Goal: Task Accomplishment & Management: Manage account settings

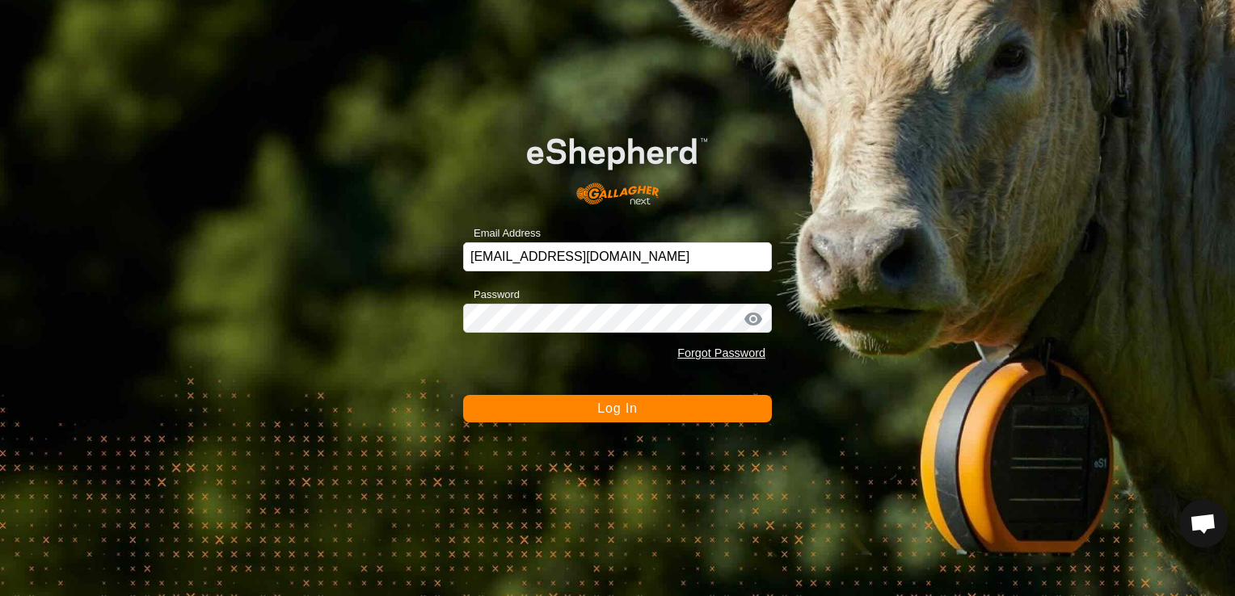
click at [688, 414] on button "Log In" at bounding box center [617, 408] width 309 height 27
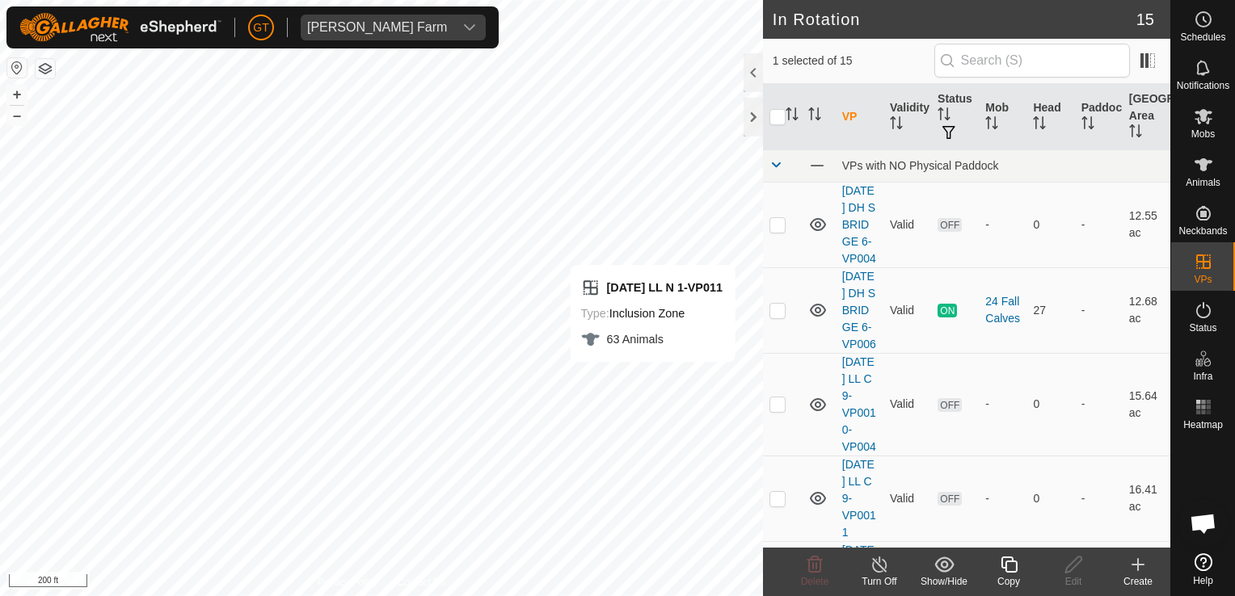
click at [1008, 554] on div "Copy" at bounding box center [1008, 572] width 65 height 48
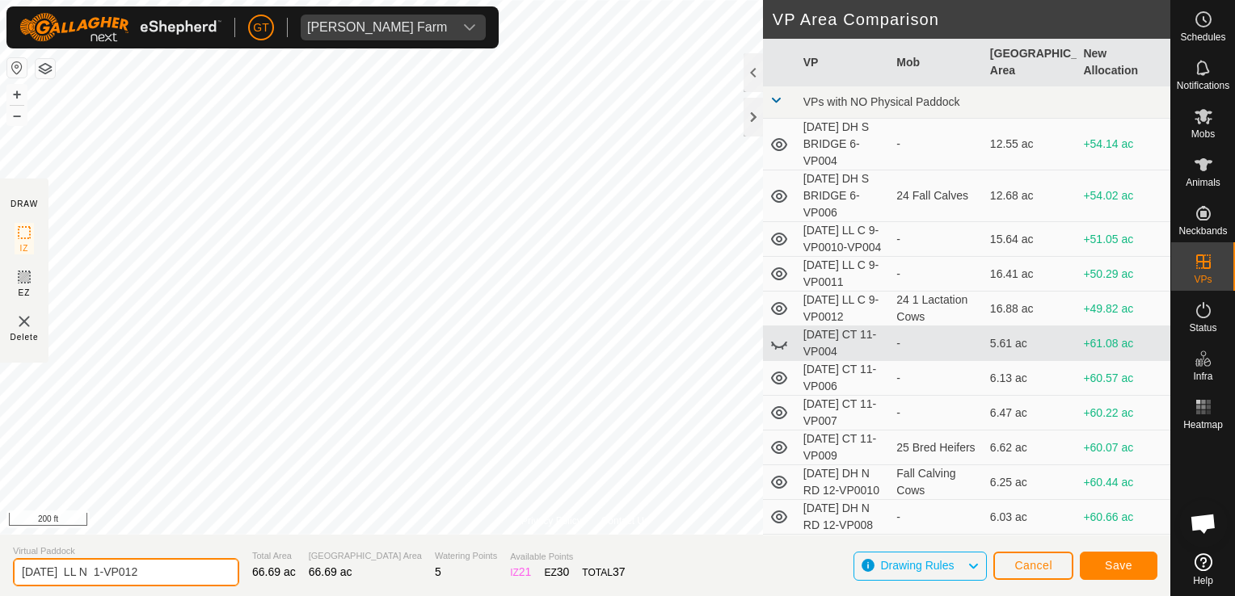
click at [178, 570] on input "[DATE] LL N 1-VP012" at bounding box center [126, 572] width 226 height 28
type input "[DATE] LL N 1-VP013"
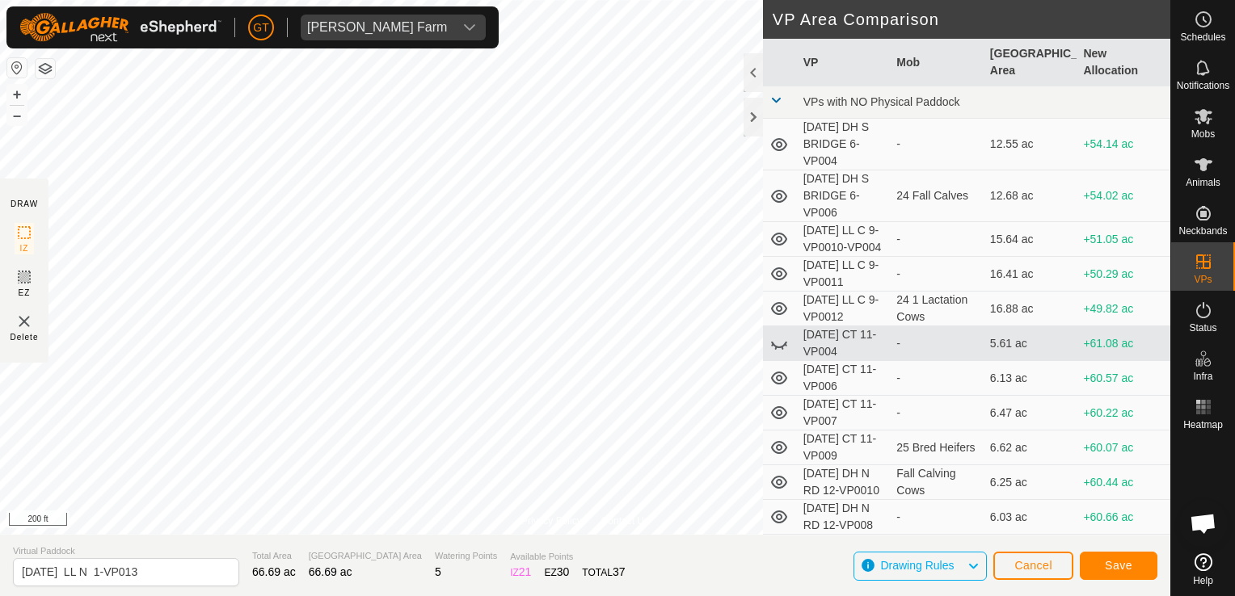
click at [0, 266] on html "[PERSON_NAME] Farm Schedules Notifications Mobs Animals Neckbands VPs Status In…" at bounding box center [617, 298] width 1235 height 596
click at [1106, 570] on span "Save" at bounding box center [1118, 565] width 27 height 13
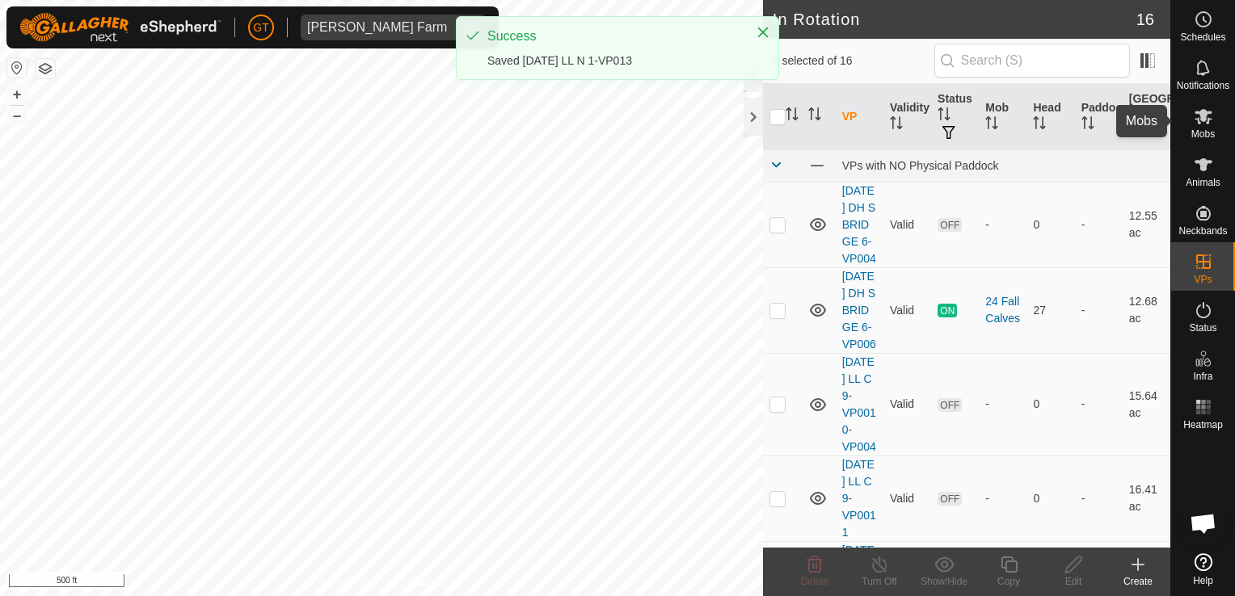
click at [1202, 112] on icon at bounding box center [1203, 116] width 18 height 15
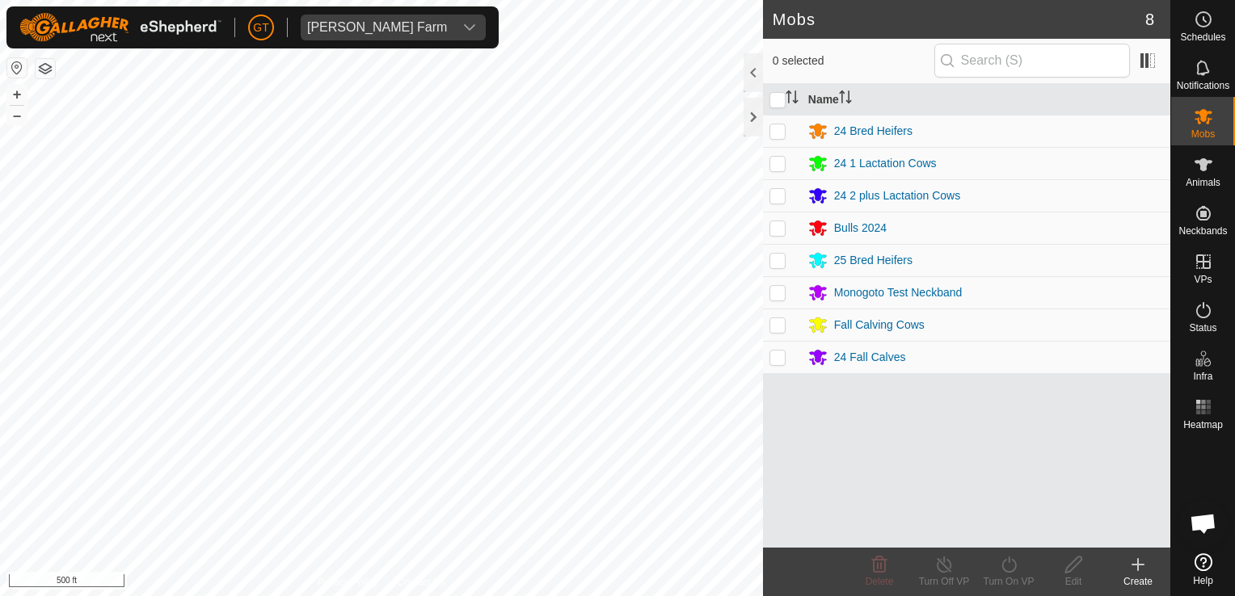
click at [778, 190] on p-checkbox at bounding box center [777, 195] width 16 height 13
checkbox input "true"
click at [799, 289] on div "Mobs 8 1 selected Name 24 Bred Heifers 24 1 Lactation Cows 24 2 plus Lactation …" at bounding box center [585, 298] width 1170 height 596
click at [999, 565] on icon at bounding box center [1009, 564] width 20 height 19
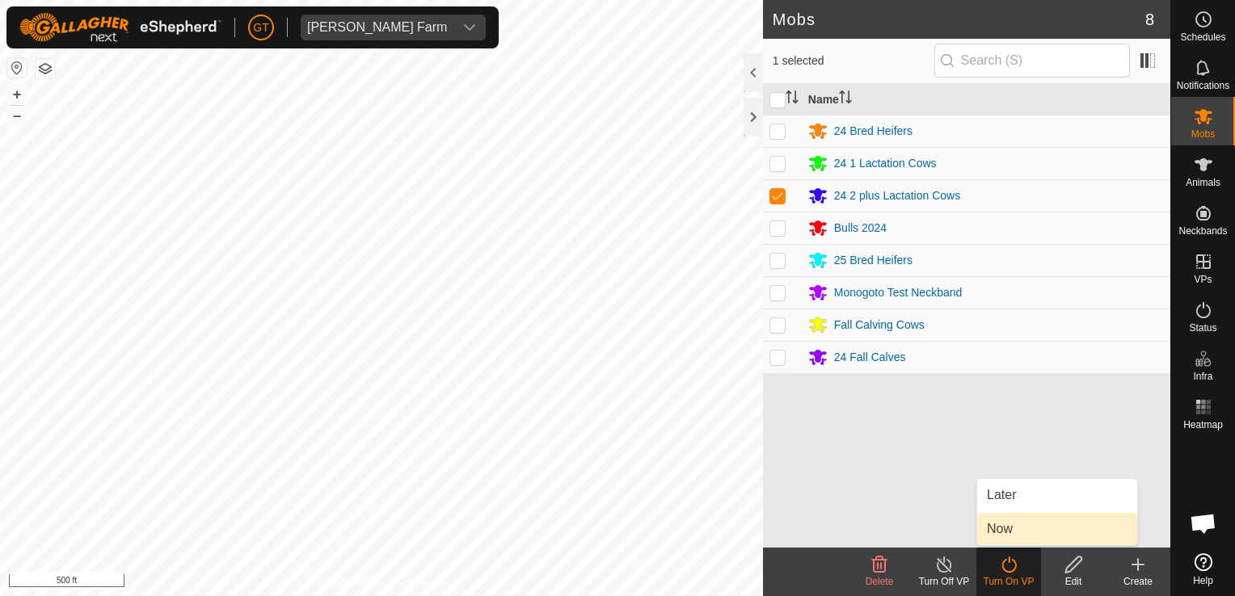
click at [1005, 535] on link "Now" at bounding box center [1057, 529] width 160 height 32
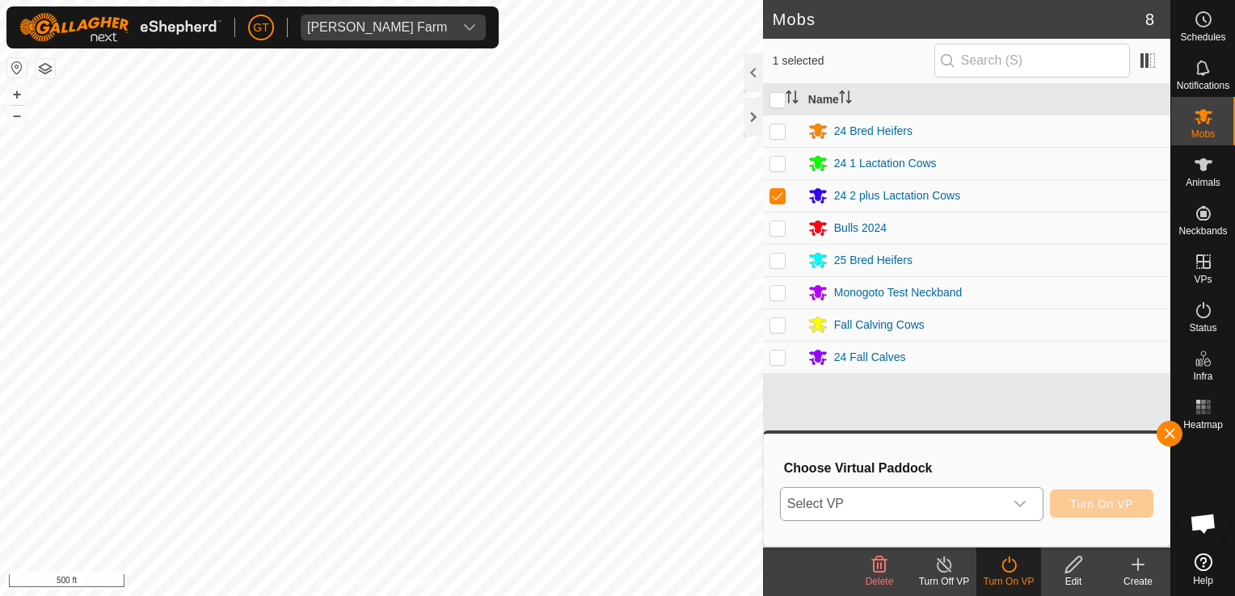
click at [1026, 498] on icon "dropdown trigger" at bounding box center [1019, 504] width 13 height 13
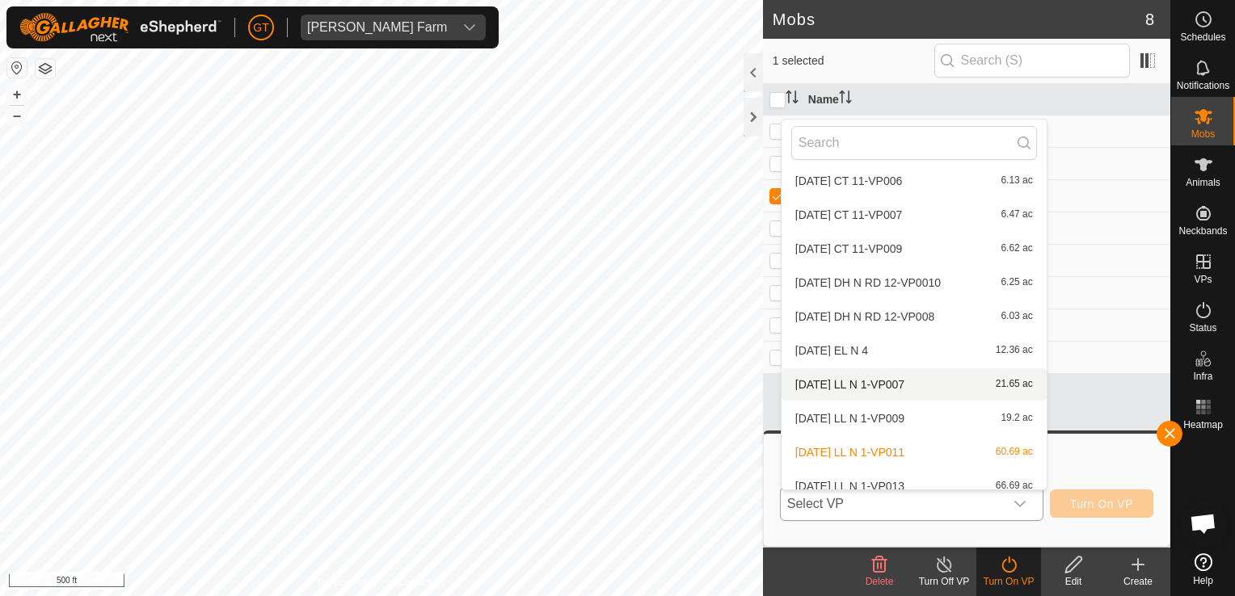
scroll to position [255, 0]
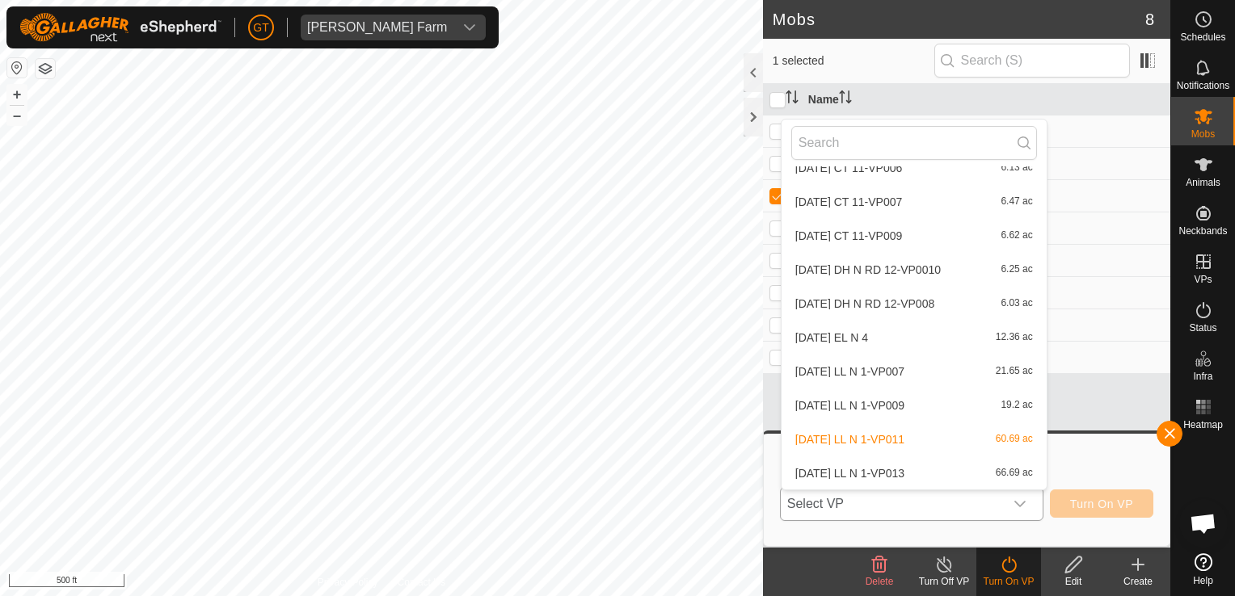
click at [952, 472] on li "[DATE] LL N 1-VP013 66.69 ac" at bounding box center [913, 473] width 265 height 32
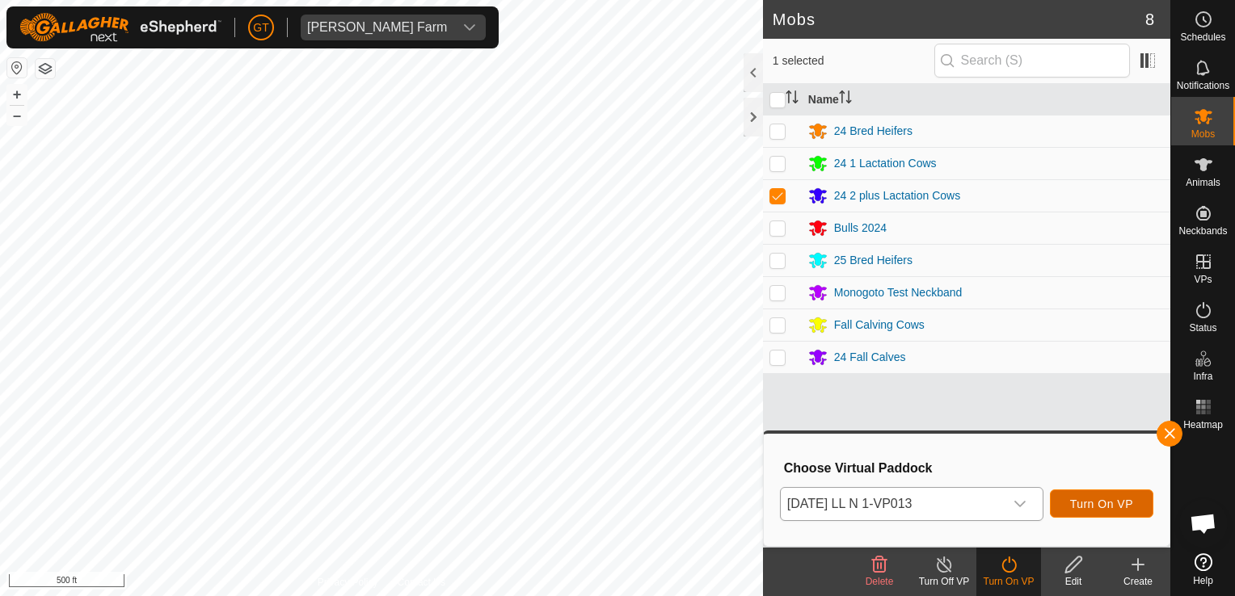
click at [1092, 500] on span "Turn On VP" at bounding box center [1101, 504] width 63 height 13
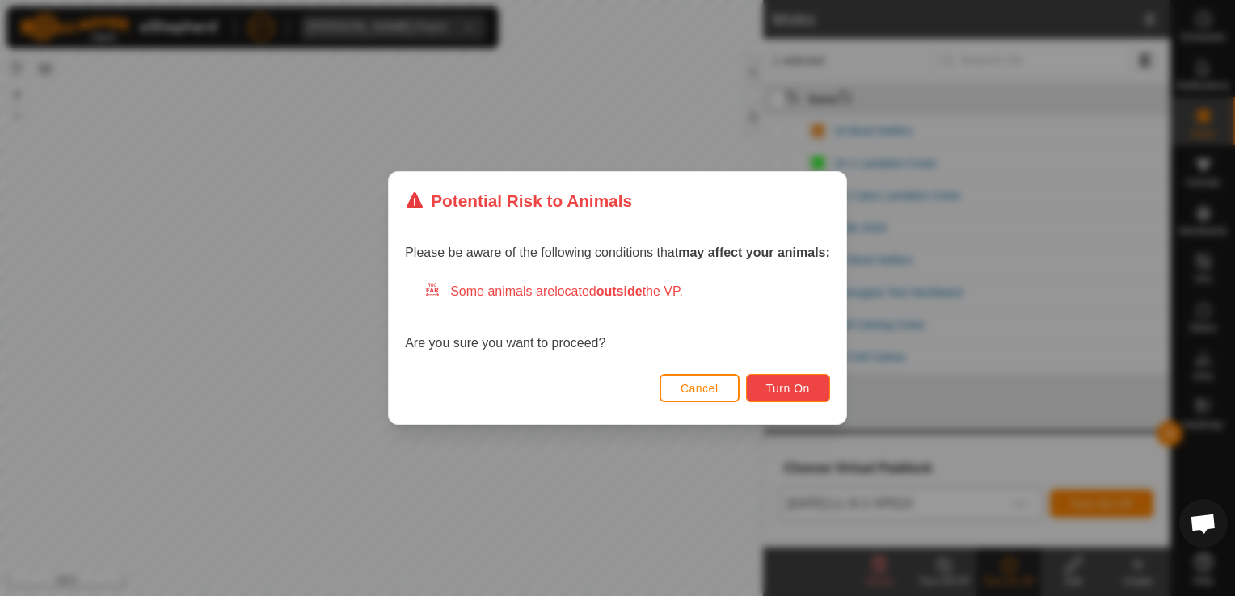
click at [813, 395] on button "Turn On" at bounding box center [788, 388] width 84 height 28
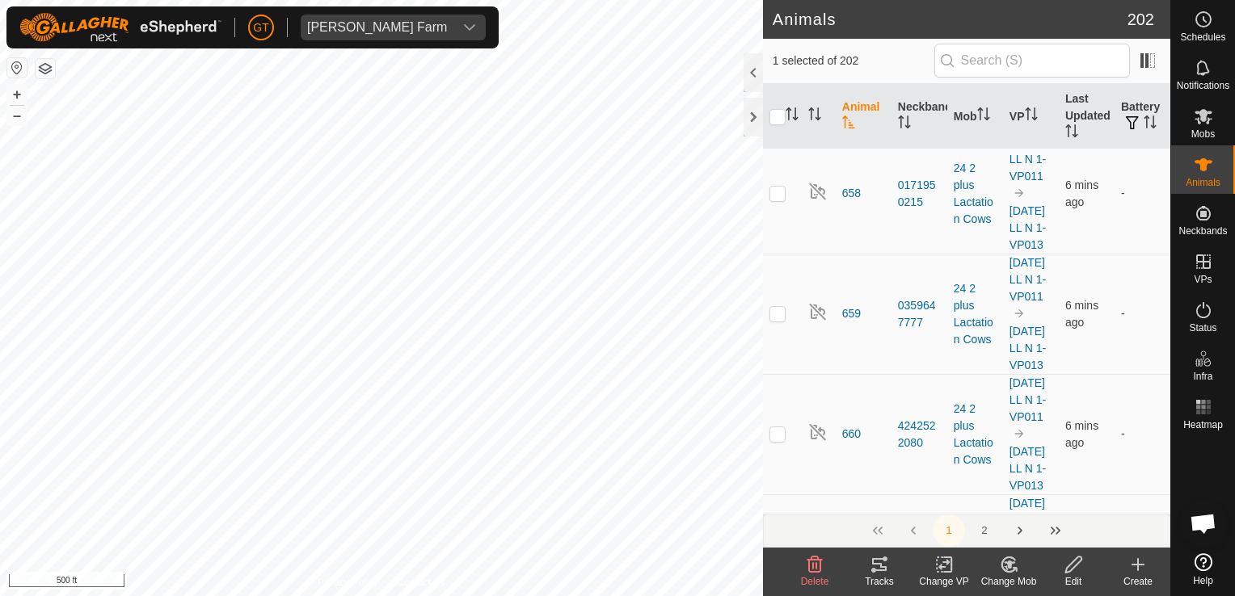
scroll to position [11717, 0]
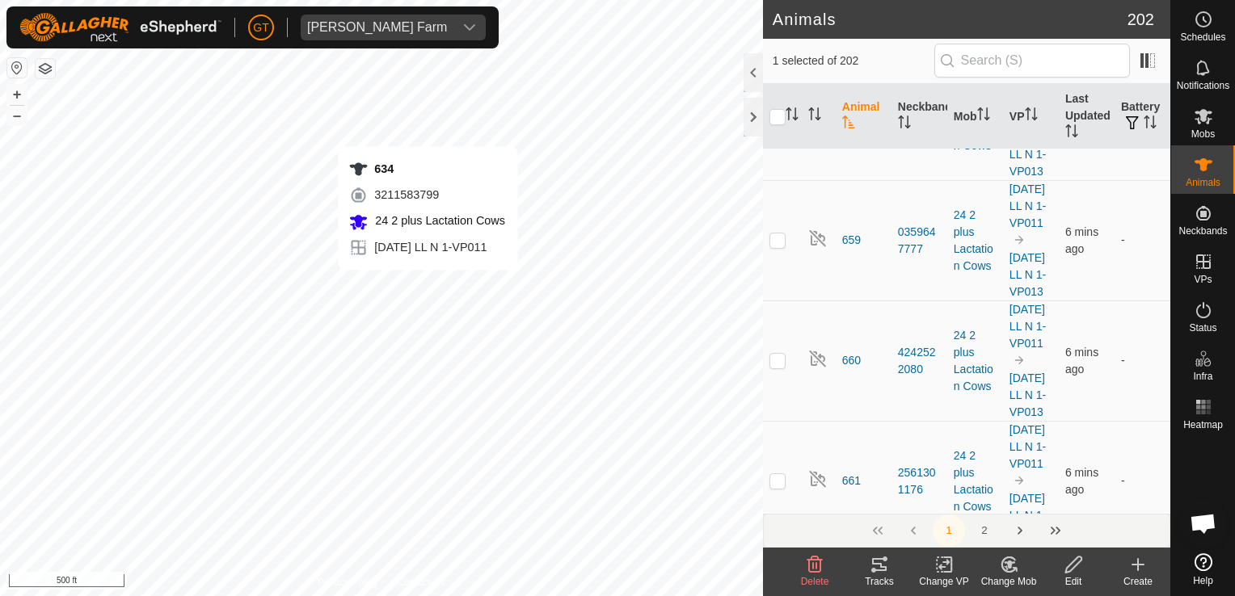
checkbox input "false"
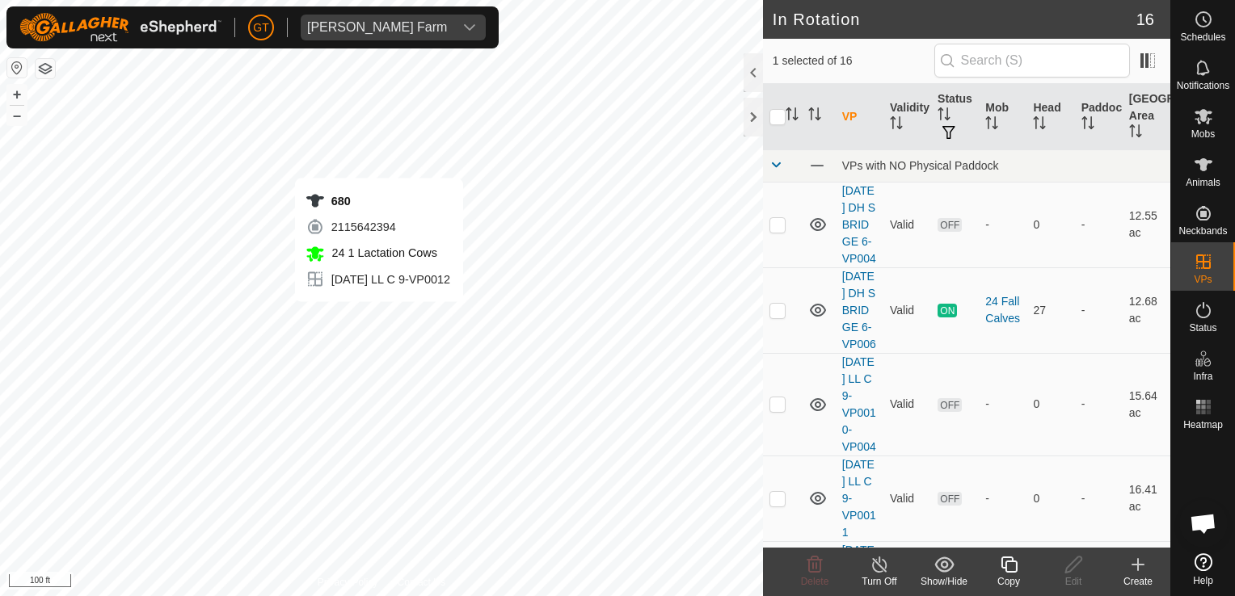
checkbox input "false"
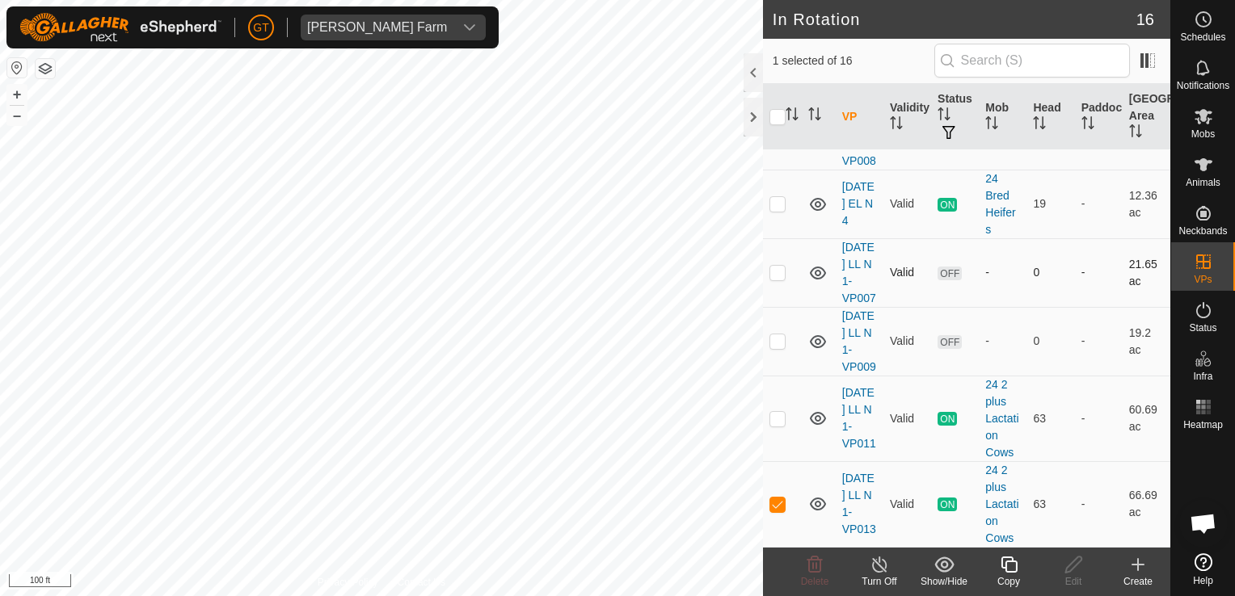
scroll to position [1239, 0]
click at [770, 498] on p-checkbox at bounding box center [777, 504] width 16 height 13
checkbox input "false"
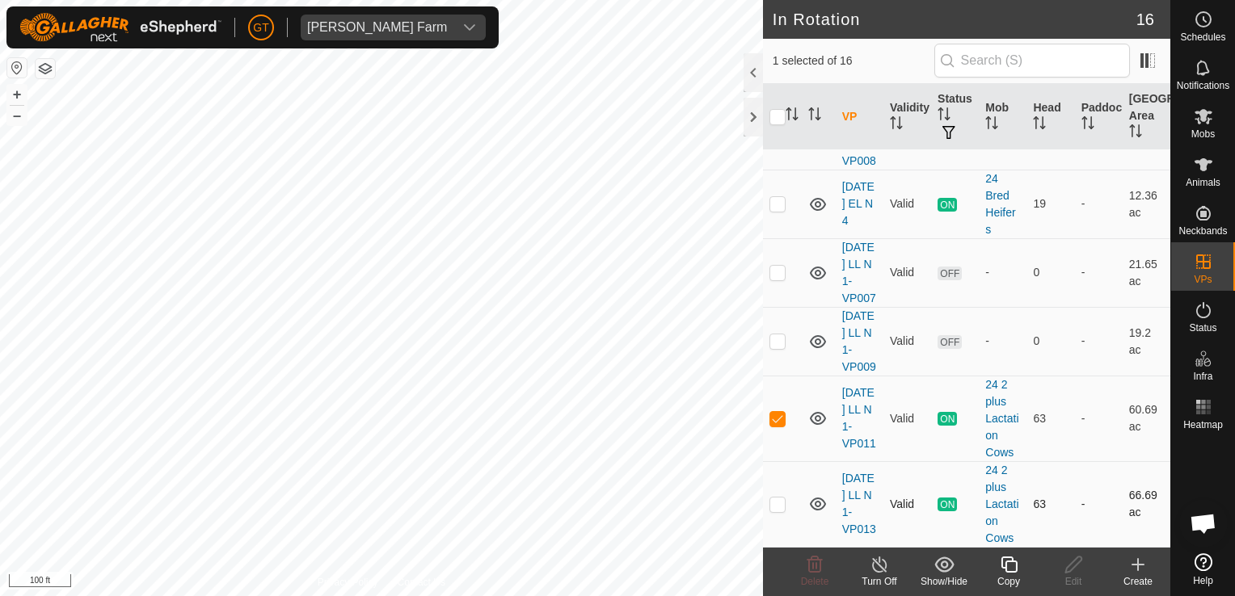
checkbox input "true"
checkbox input "false"
click at [1005, 562] on icon at bounding box center [1008, 565] width 16 height 16
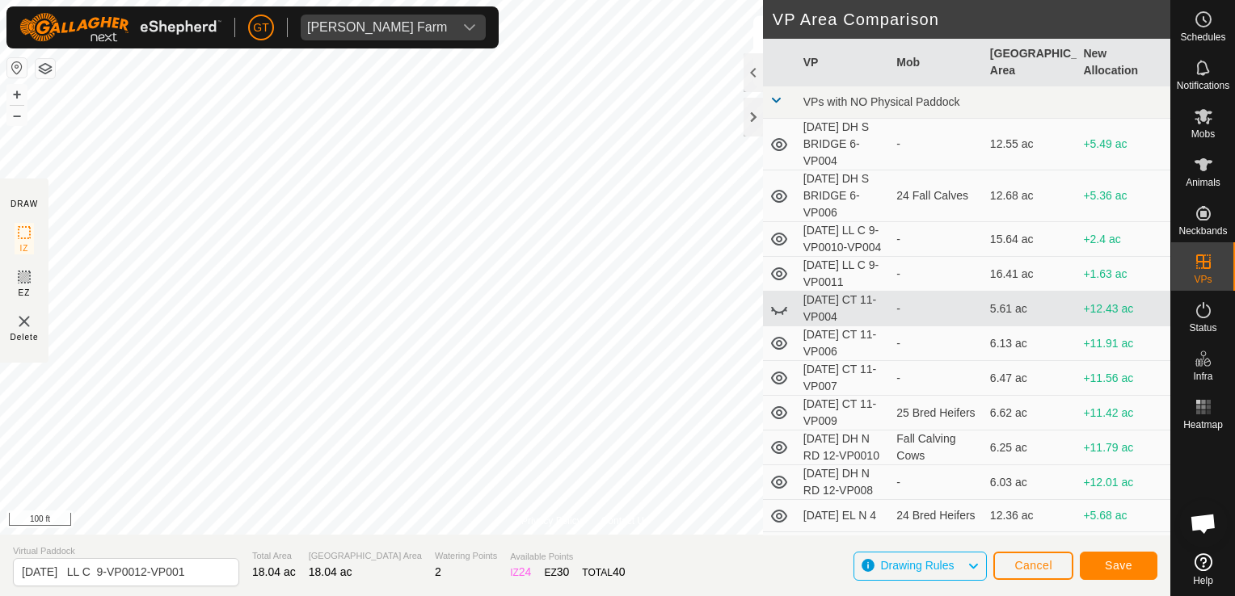
click at [829, 95] on div "Privacy Policy Contact Us Type: Inclusion Zone undefined Animal + – ⇧ i 100 ft …" at bounding box center [585, 298] width 1170 height 596
click at [0, 163] on html "[PERSON_NAME] Farm Schedules Notifications Mobs Animals Neckbands VPs Status In…" at bounding box center [617, 298] width 1235 height 596
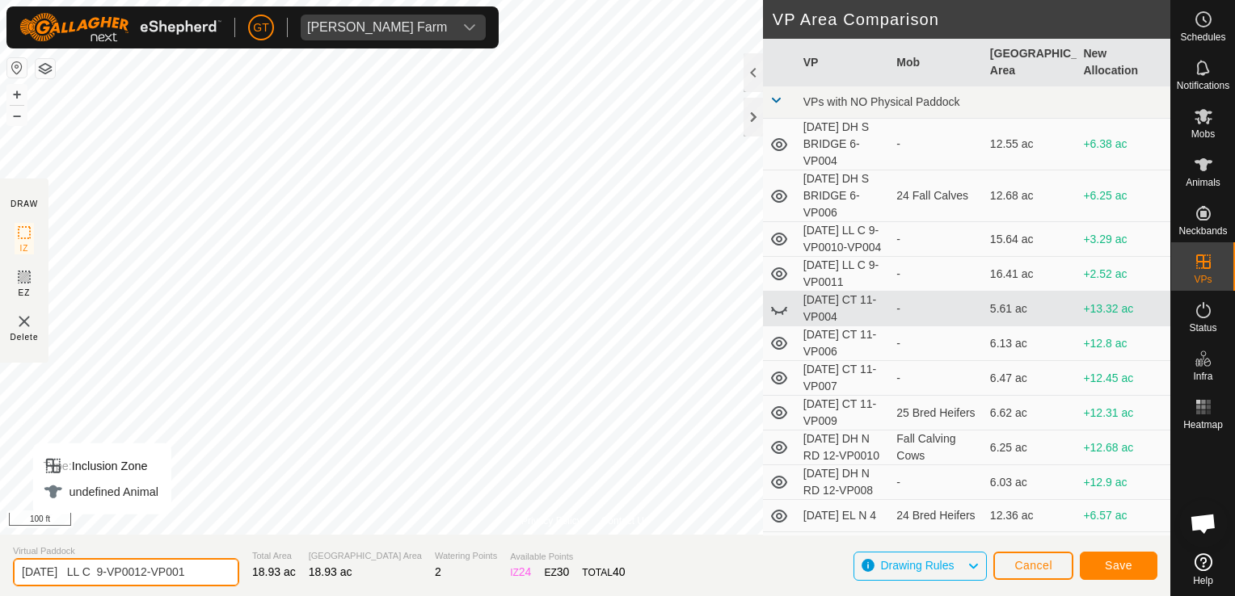
click at [212, 576] on input "[DATE] LL C 9-VP0012-VP001" at bounding box center [126, 572] width 226 height 28
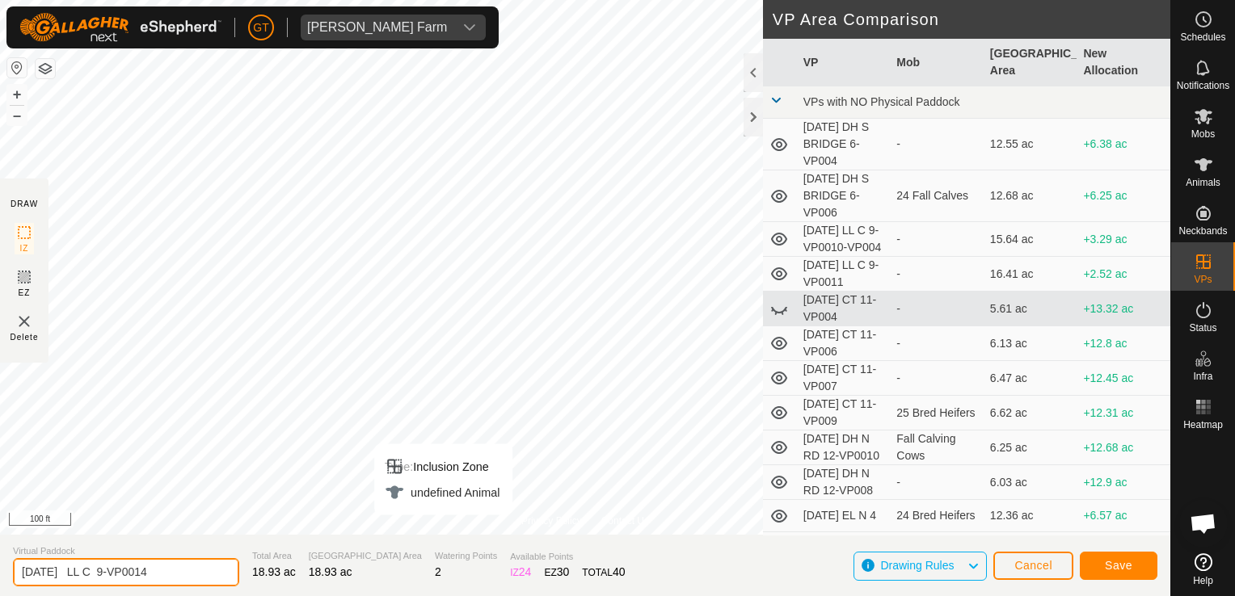
type input "[DATE] LL C 9-VP0014"
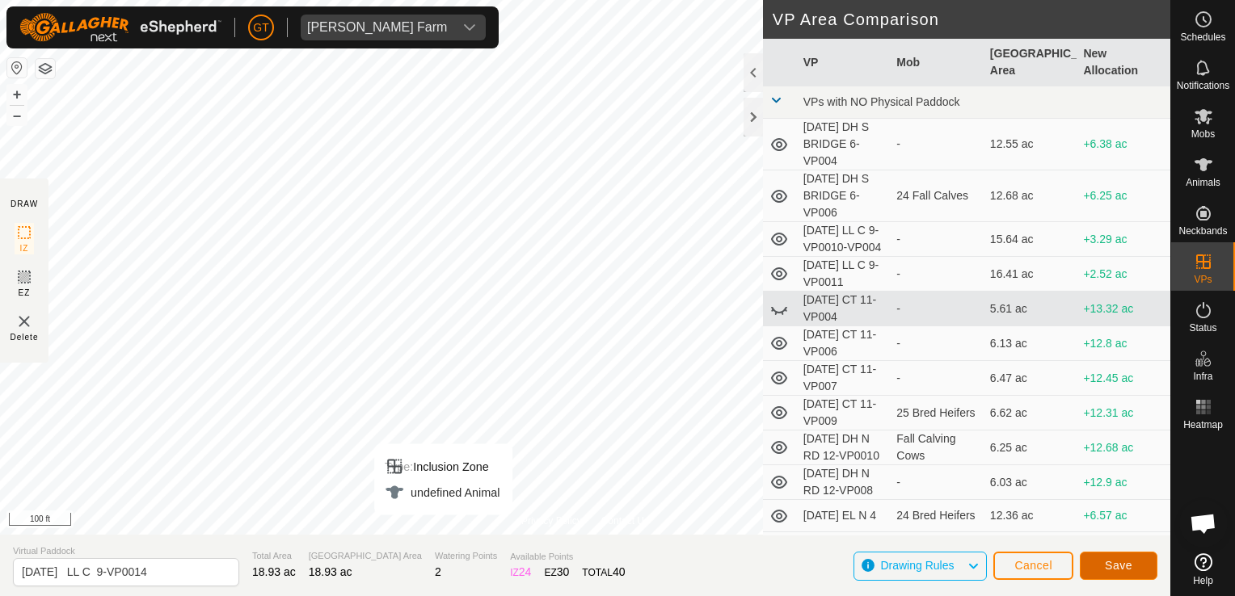
click at [1108, 567] on span "Save" at bounding box center [1118, 565] width 27 height 13
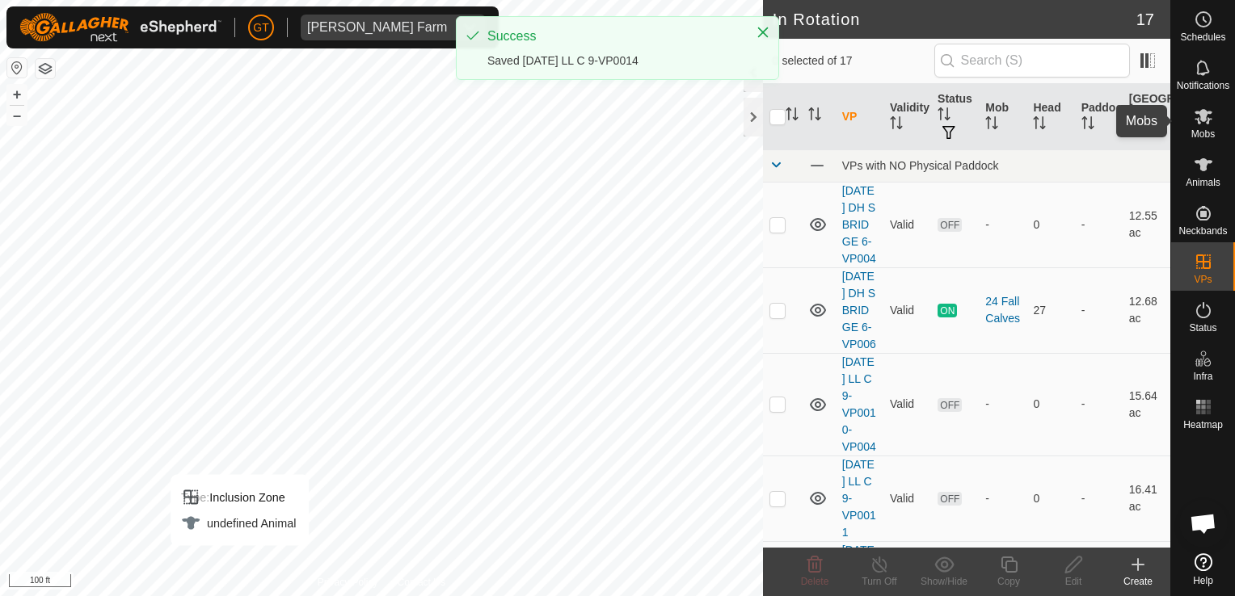
click at [1202, 112] on icon at bounding box center [1203, 116] width 18 height 15
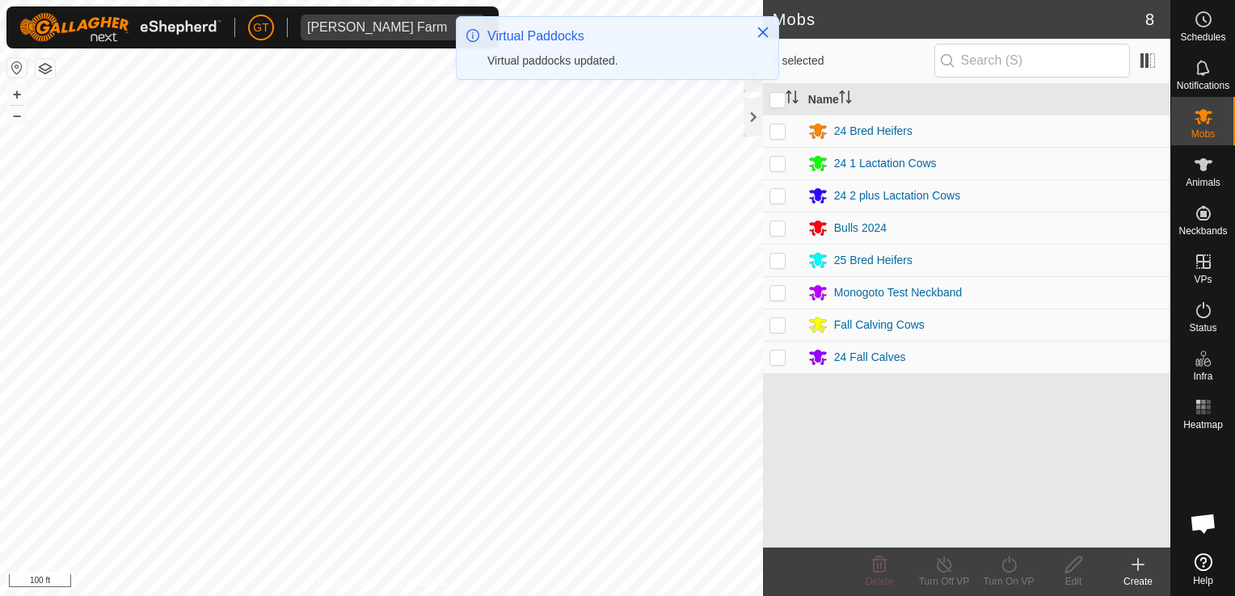
click at [780, 164] on p-checkbox at bounding box center [777, 163] width 16 height 13
checkbox input "true"
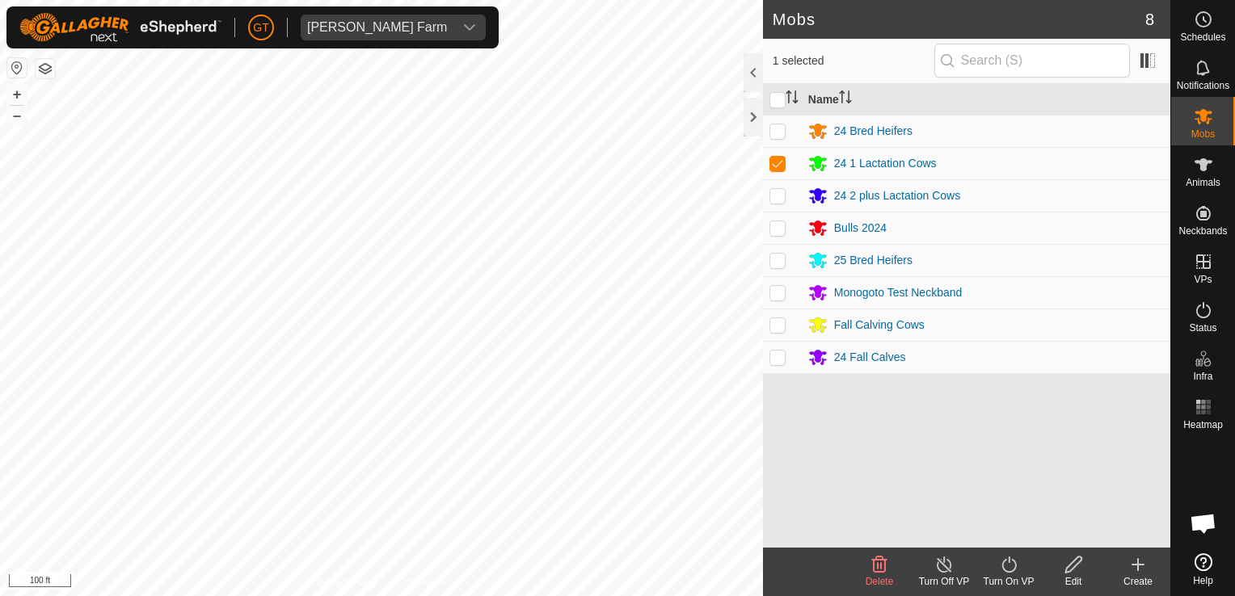
click at [1005, 558] on icon at bounding box center [1009, 564] width 20 height 19
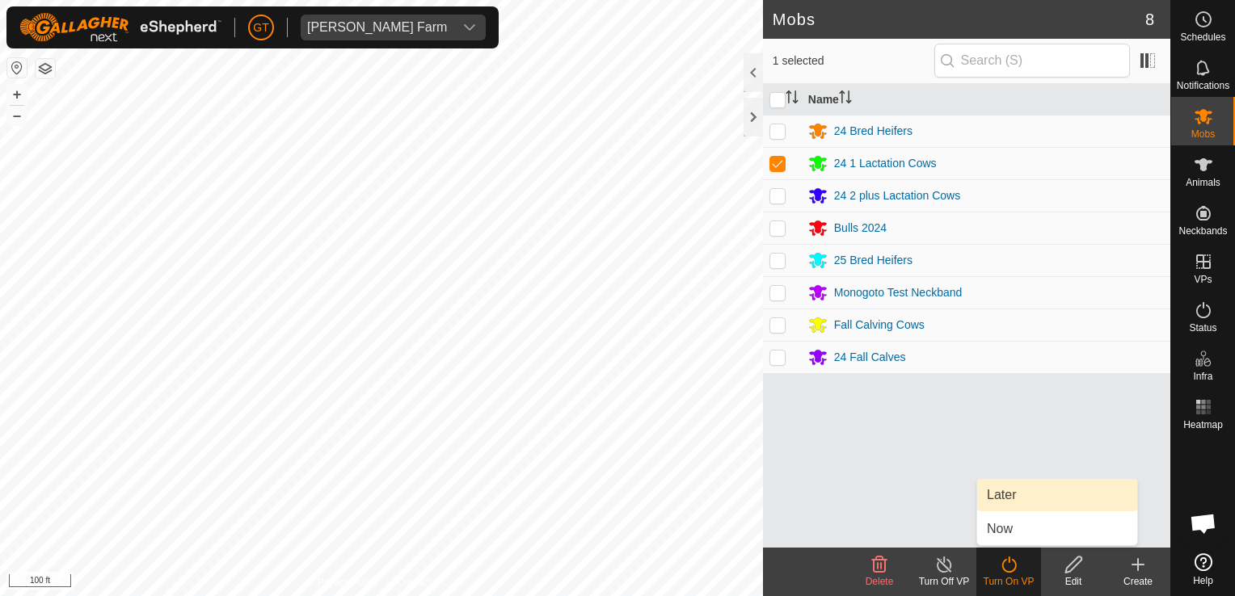
click at [1015, 495] on link "Later" at bounding box center [1057, 495] width 160 height 32
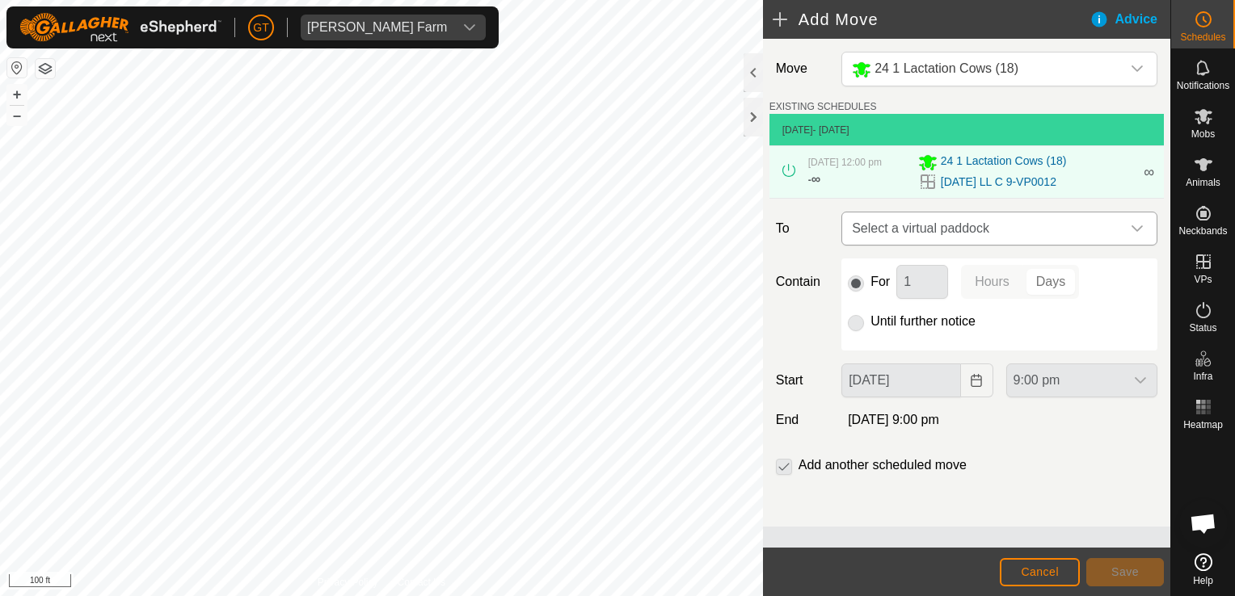
click at [1143, 227] on div "dropdown trigger" at bounding box center [1137, 229] width 32 height 32
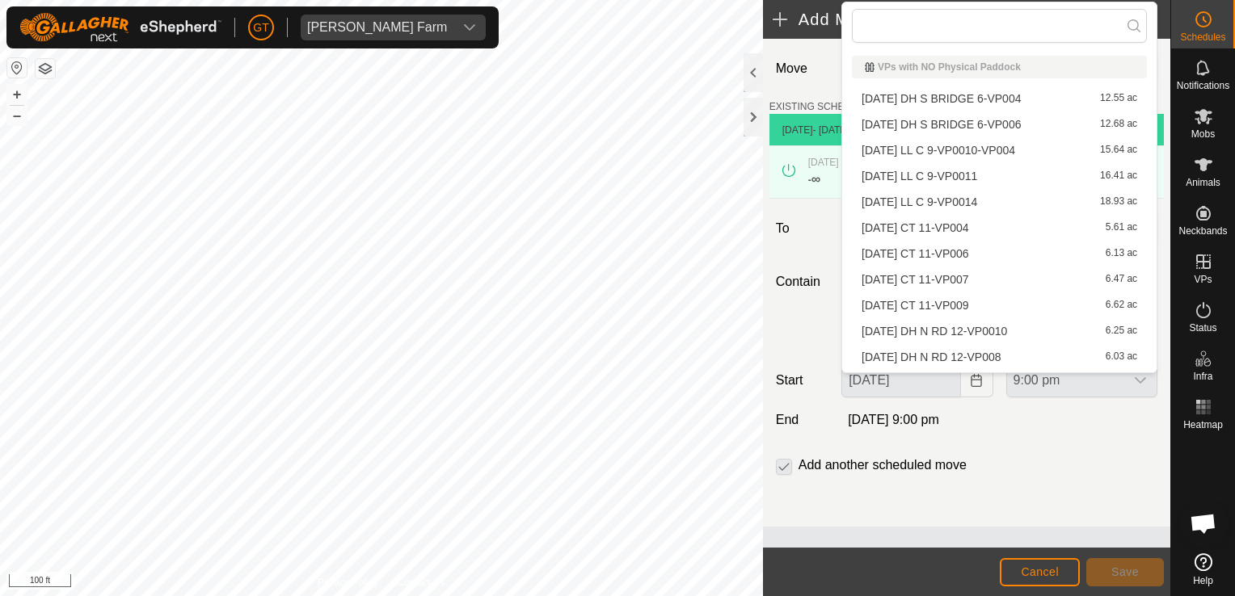
click at [950, 200] on li "[DATE] LL C 9-VP0014 18.93 ac" at bounding box center [999, 202] width 295 height 24
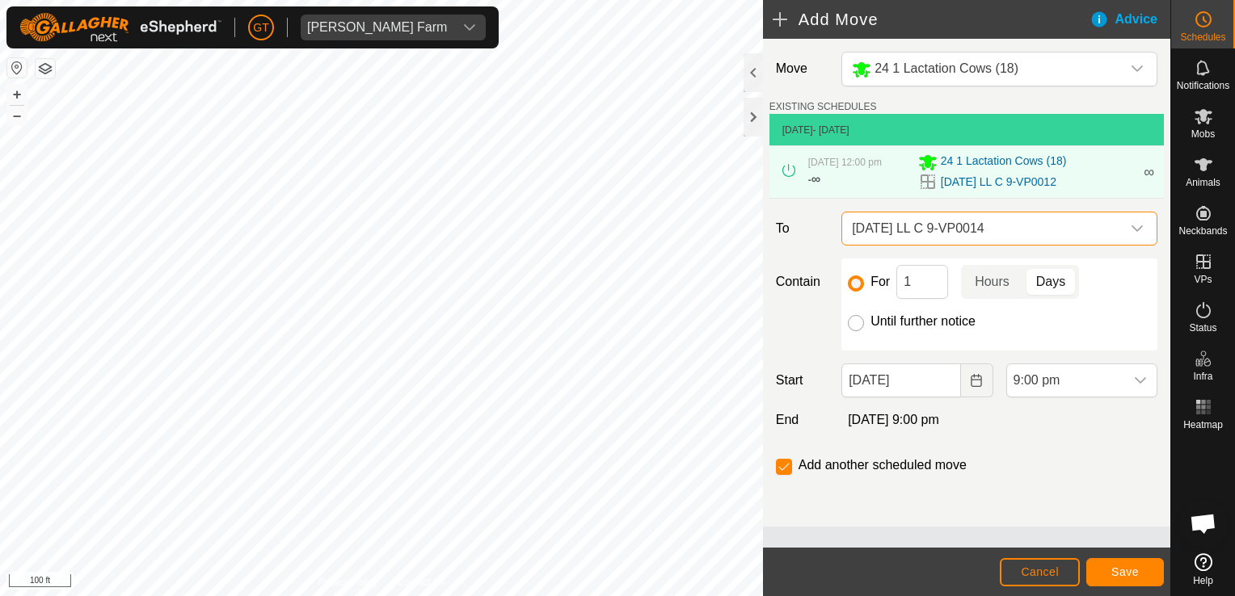
click at [855, 318] on input "Until further notice" at bounding box center [856, 323] width 16 height 16
radio input "true"
checkbox input "false"
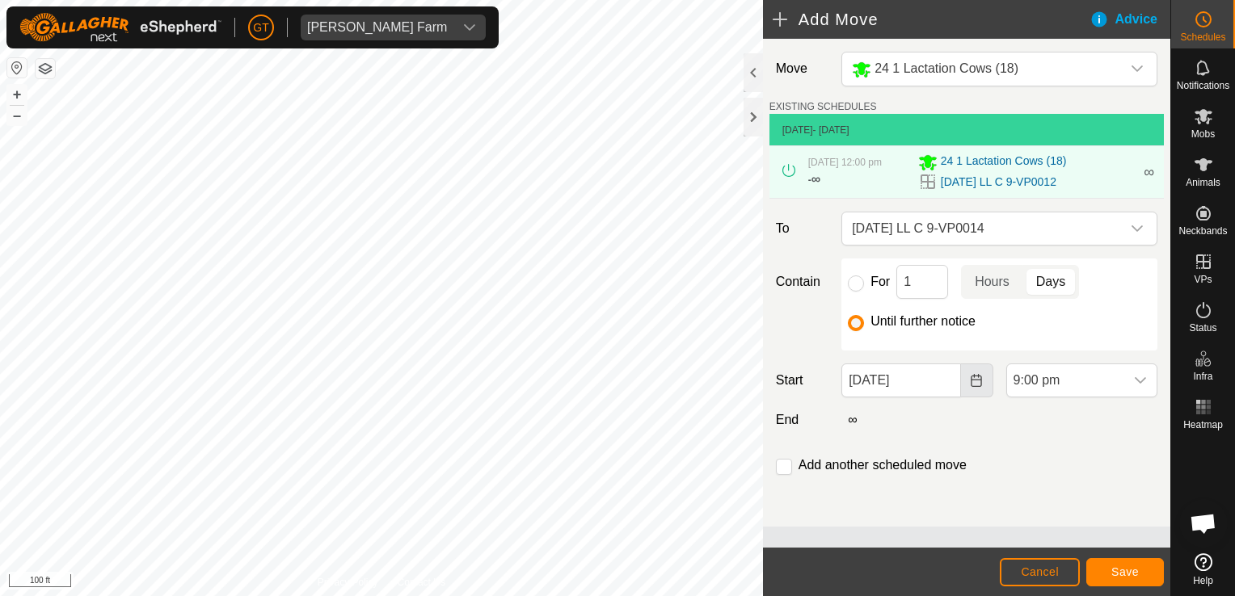
click at [983, 380] on button "Choose Date" at bounding box center [977, 381] width 32 height 34
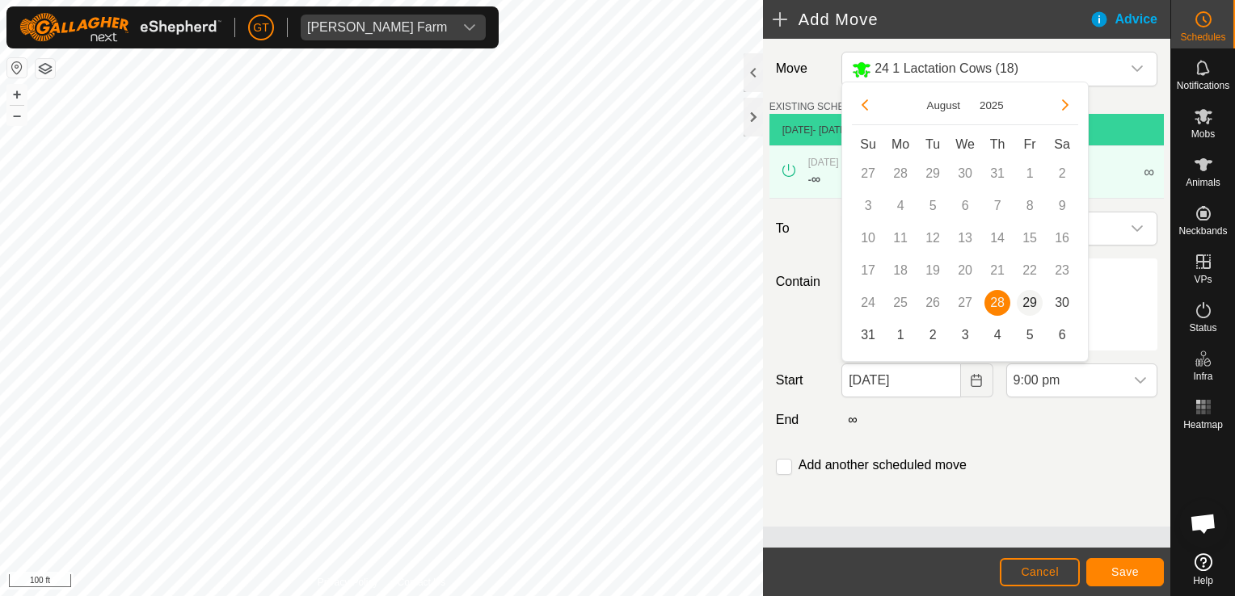
click at [1037, 300] on span "29" at bounding box center [1030, 303] width 26 height 26
type input "[DATE]"
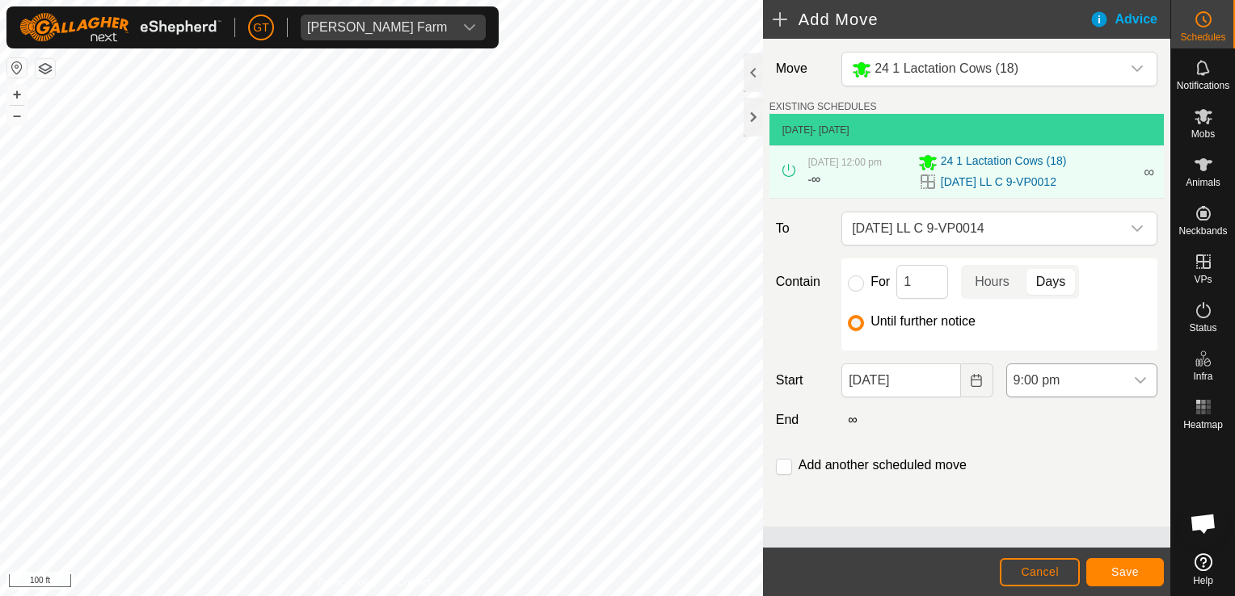
click at [1140, 378] on icon "dropdown trigger" at bounding box center [1140, 380] width 13 height 13
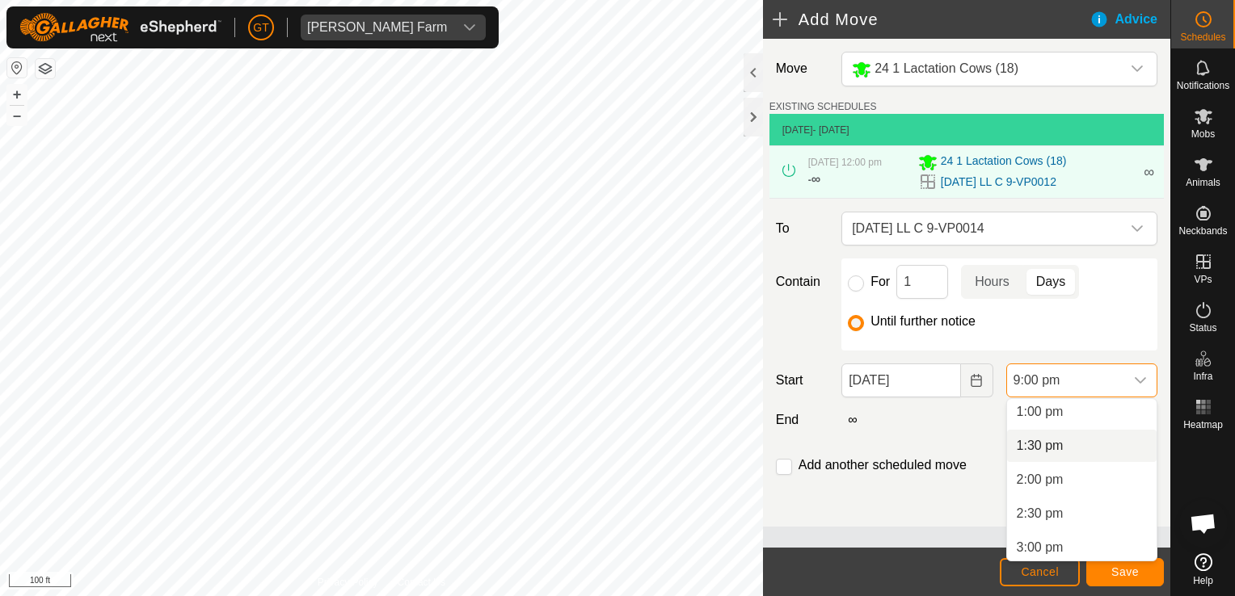
scroll to position [805, 0]
click at [1057, 433] on li "12:00 pm" at bounding box center [1081, 425] width 149 height 32
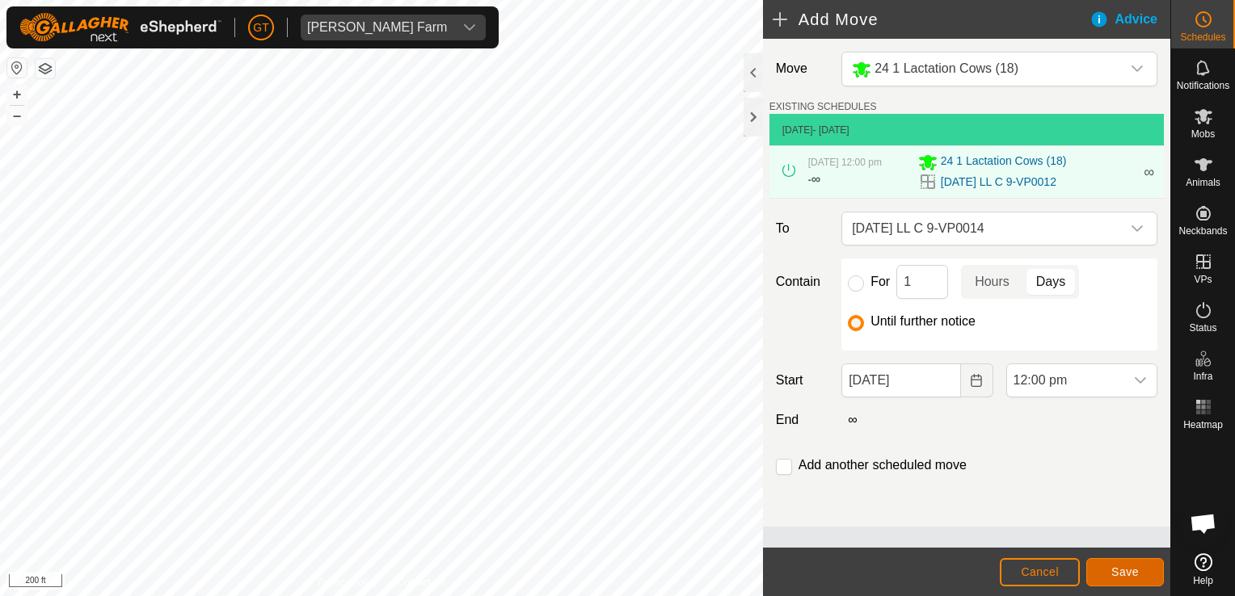
click at [1141, 568] on button "Save" at bounding box center [1125, 572] width 78 height 28
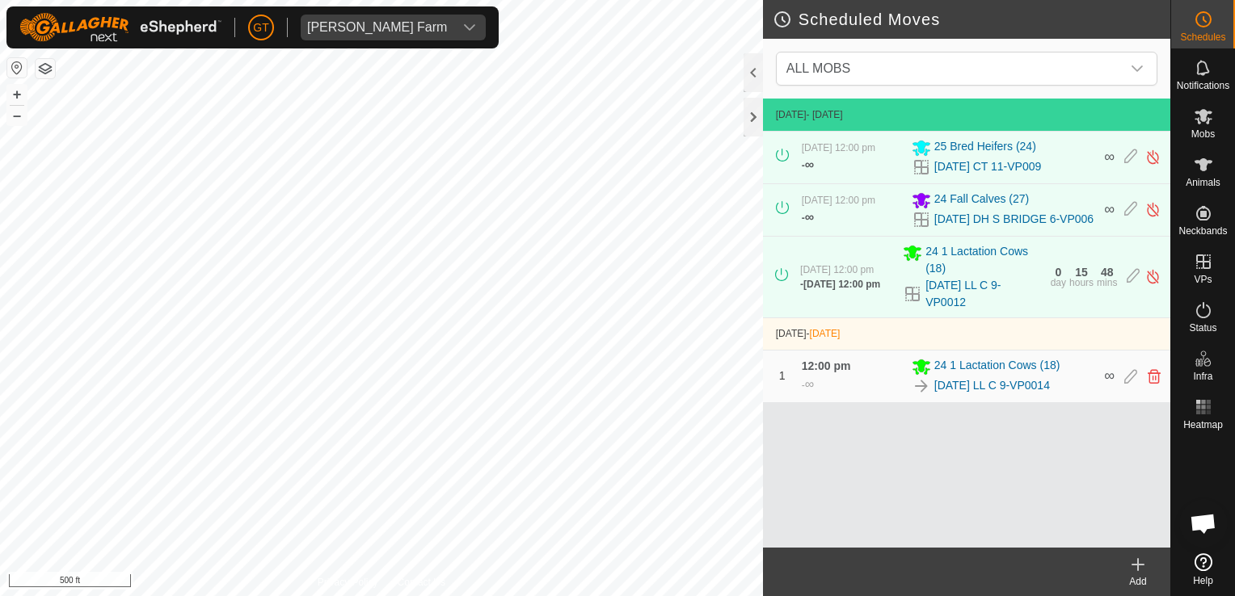
click at [640, 596] on html "[PERSON_NAME] Farm Schedules Notifications Mobs Animals Neckbands VPs Status In…" at bounding box center [617, 298] width 1235 height 596
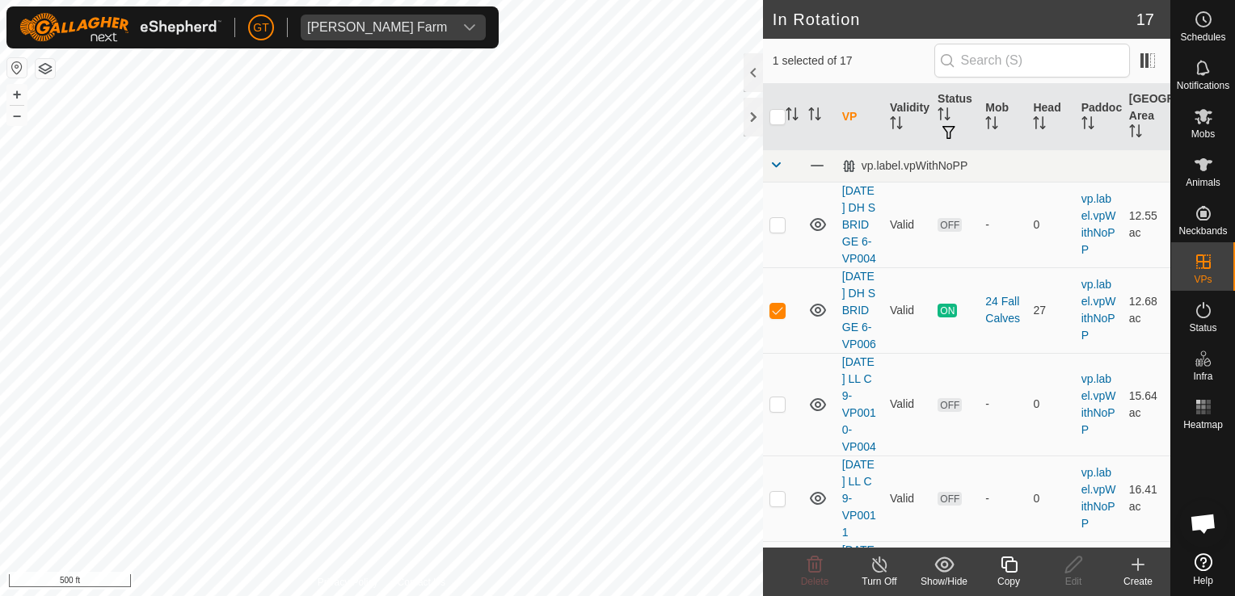
click at [1007, 565] on icon at bounding box center [1009, 564] width 20 height 19
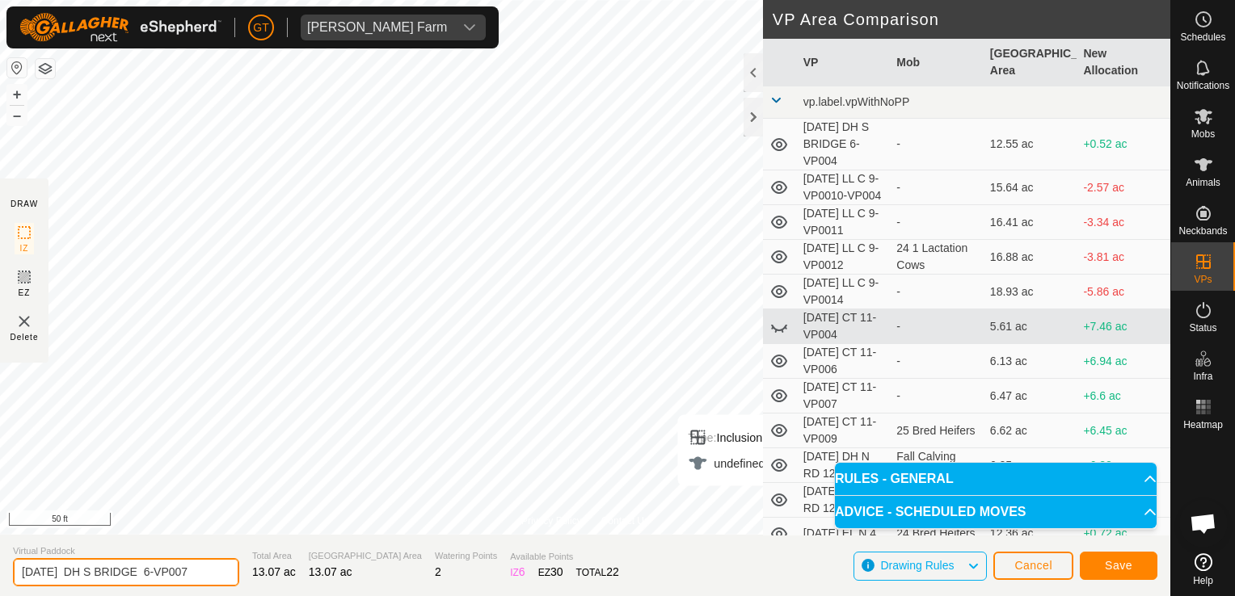
click at [204, 572] on input "[DATE] DH S BRIDGE 6-VP007" at bounding box center [126, 572] width 226 height 28
type input "[DATE] DH S BRIDGE 6-VP008"
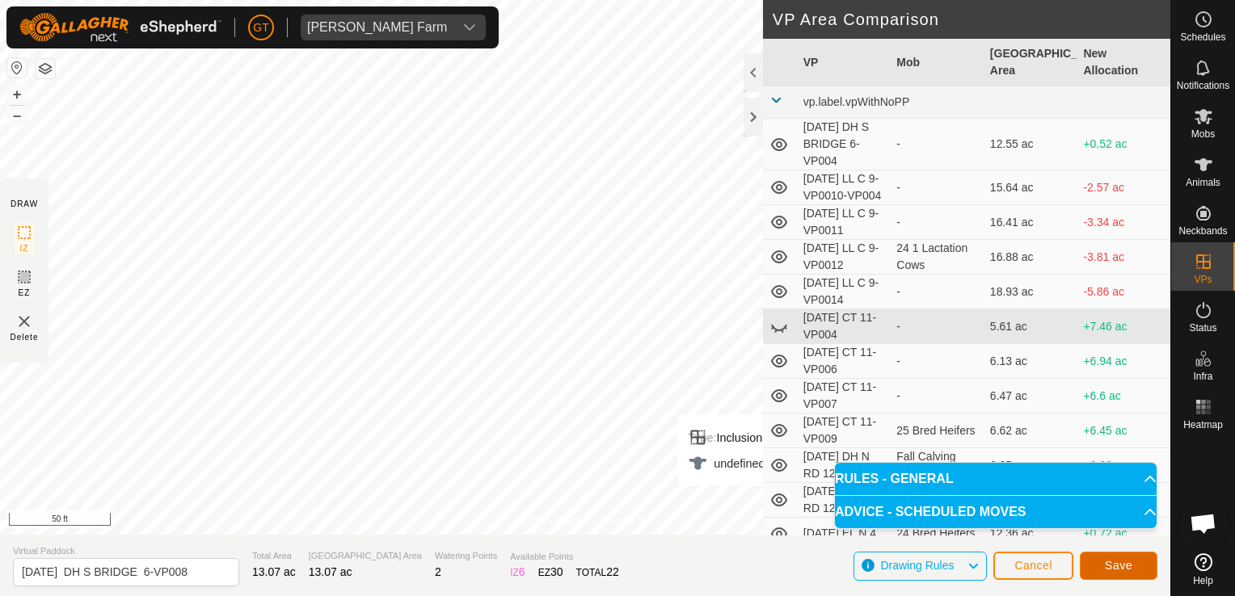
click at [1102, 564] on button "Save" at bounding box center [1119, 566] width 78 height 28
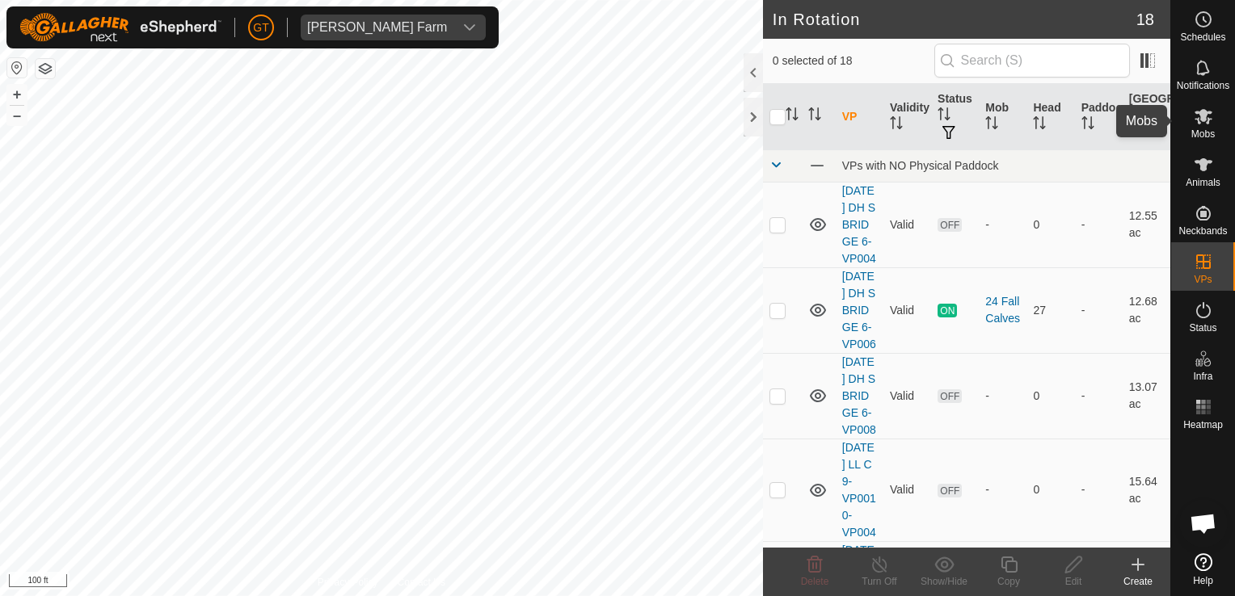
click at [1203, 116] on icon at bounding box center [1203, 116] width 18 height 15
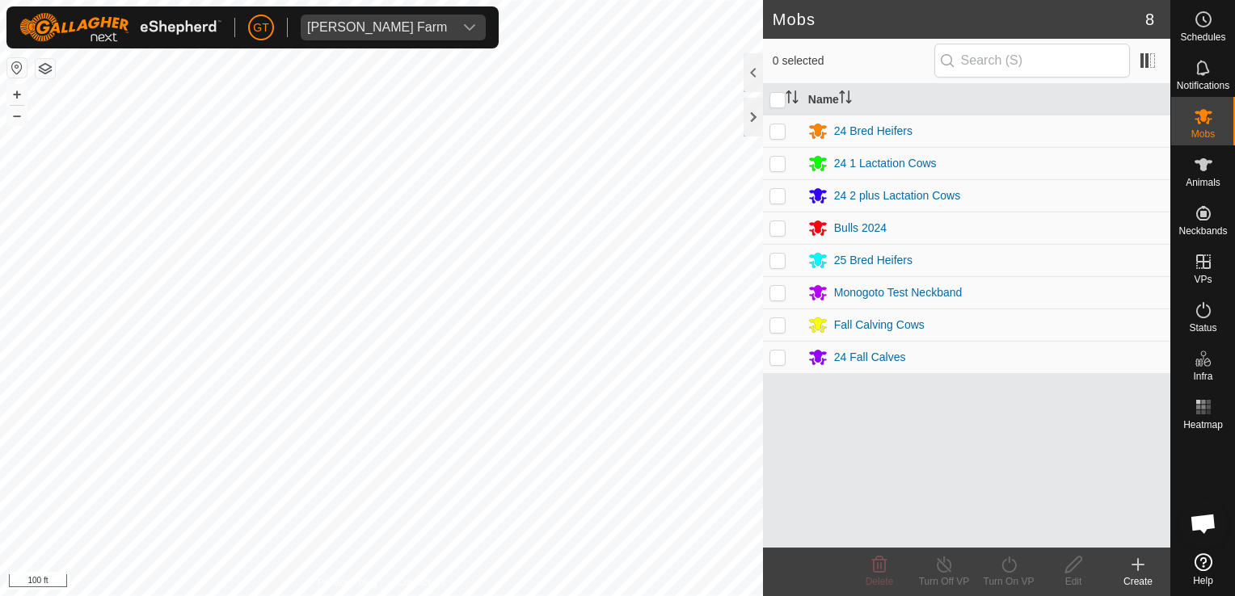
click at [777, 354] on p-checkbox at bounding box center [777, 357] width 16 height 13
checkbox input "true"
click at [1015, 568] on icon at bounding box center [1008, 565] width 15 height 16
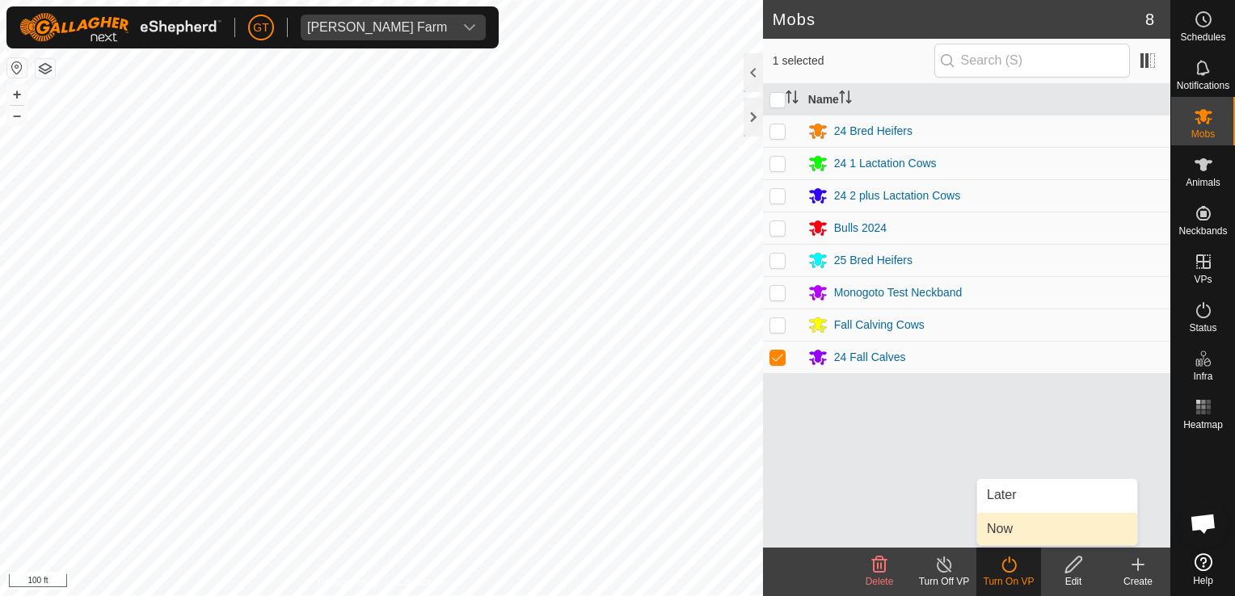
click at [1022, 532] on link "Now" at bounding box center [1057, 529] width 160 height 32
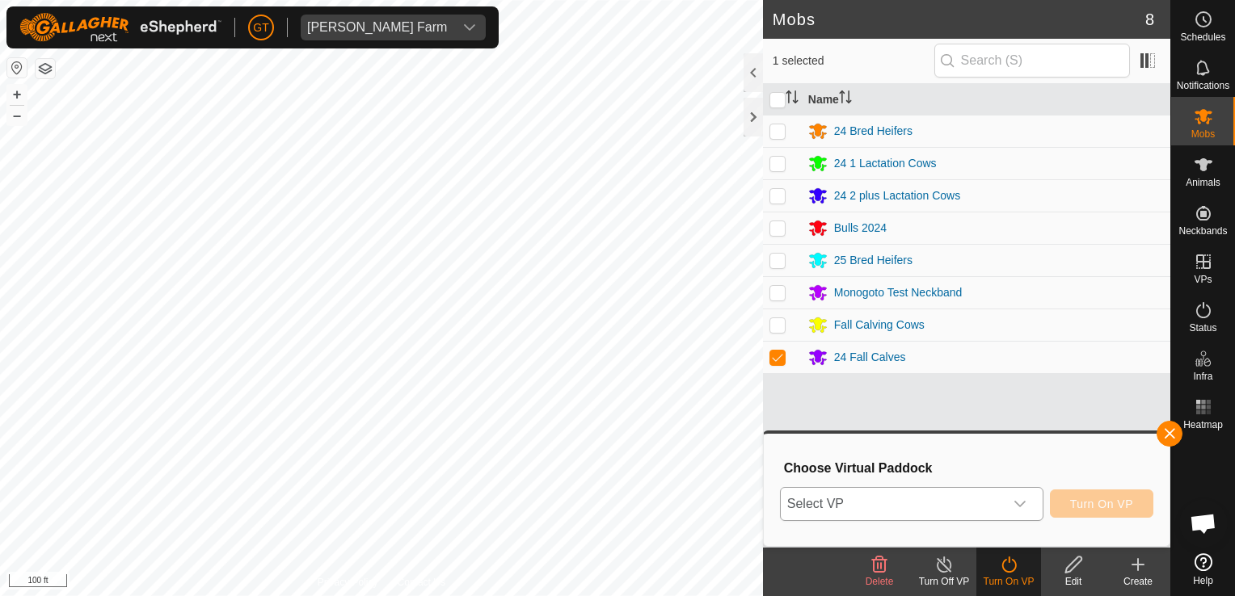
click at [1030, 496] on div "dropdown trigger" at bounding box center [1020, 504] width 32 height 32
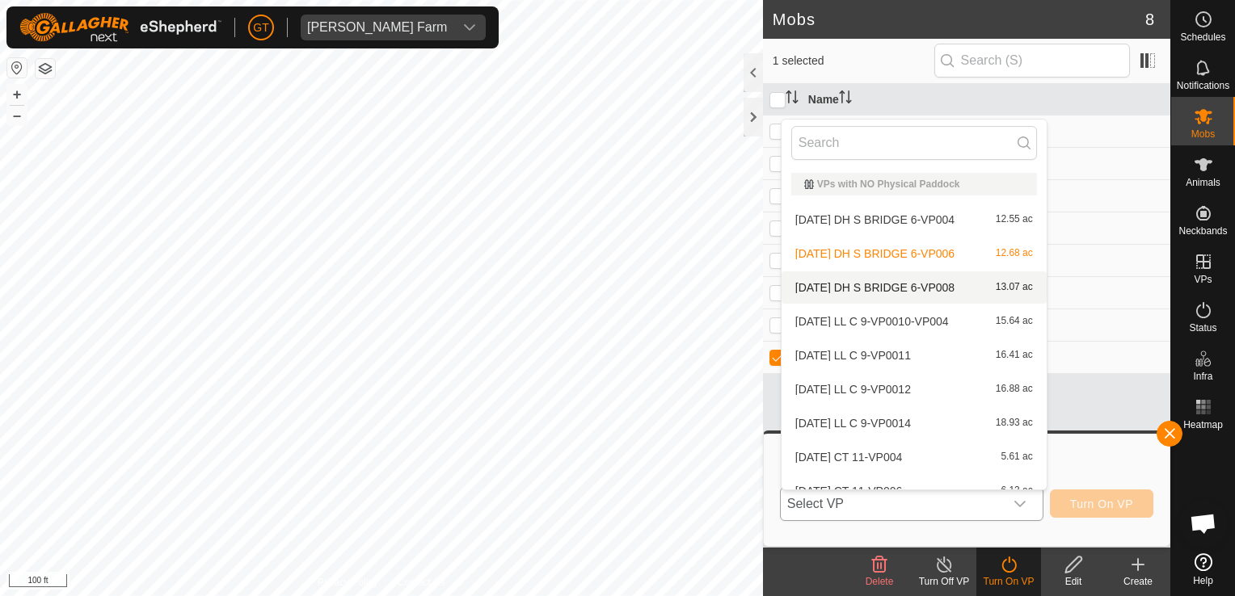
click at [935, 291] on li "[DATE] DH S BRIDGE 6-VP008 13.07 ac" at bounding box center [913, 288] width 265 height 32
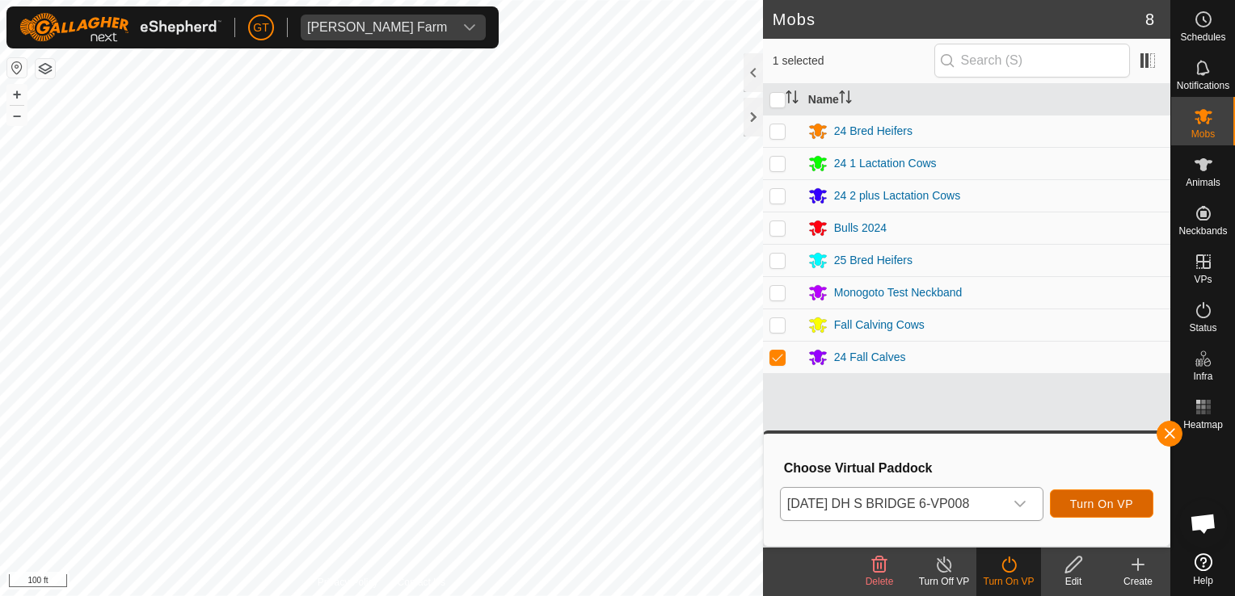
click at [1093, 498] on span "Turn On VP" at bounding box center [1101, 504] width 63 height 13
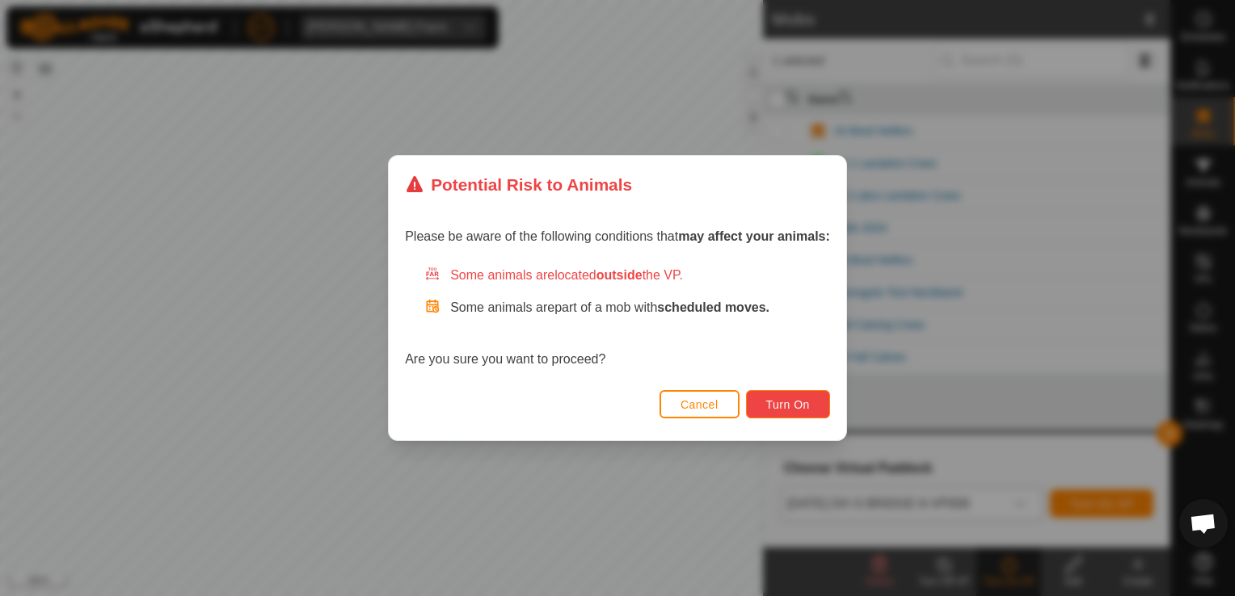
click at [773, 392] on button "Turn On" at bounding box center [788, 404] width 84 height 28
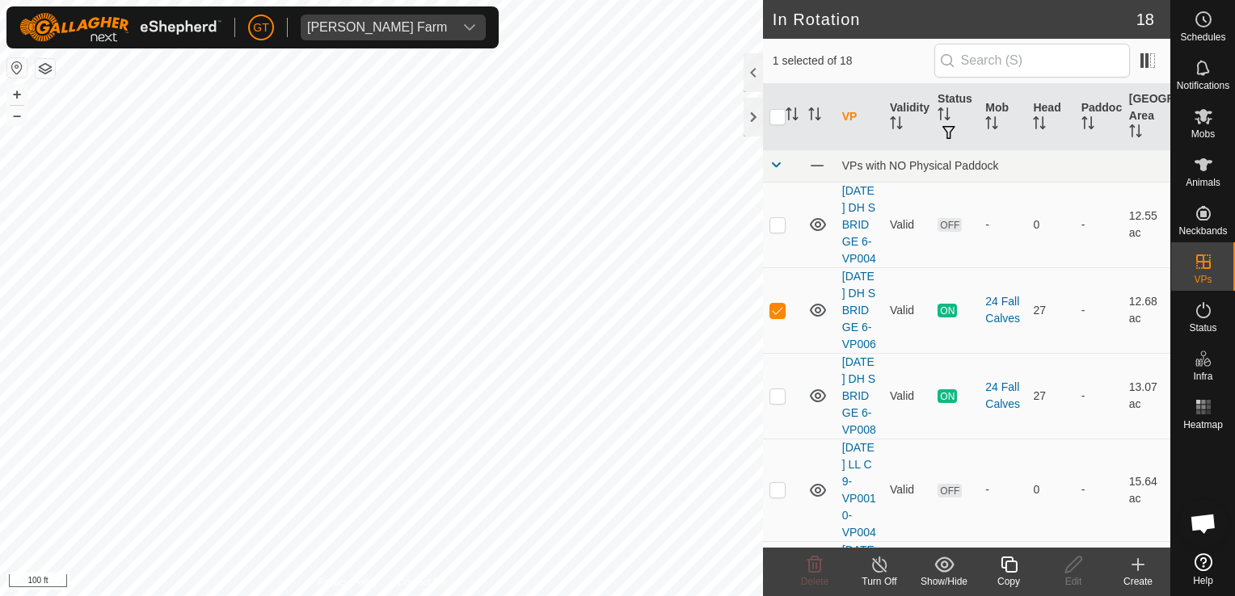
checkbox input "false"
checkbox input "true"
checkbox input "false"
click at [815, 571] on icon at bounding box center [814, 565] width 15 height 16
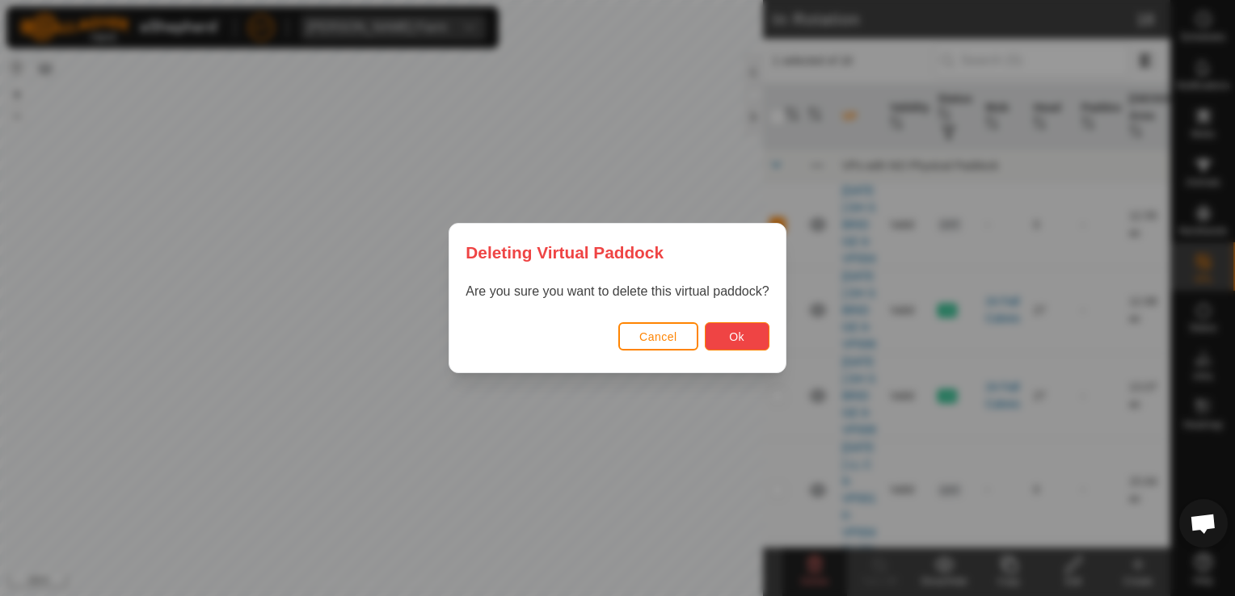
click at [721, 339] on button "Ok" at bounding box center [737, 336] width 65 height 28
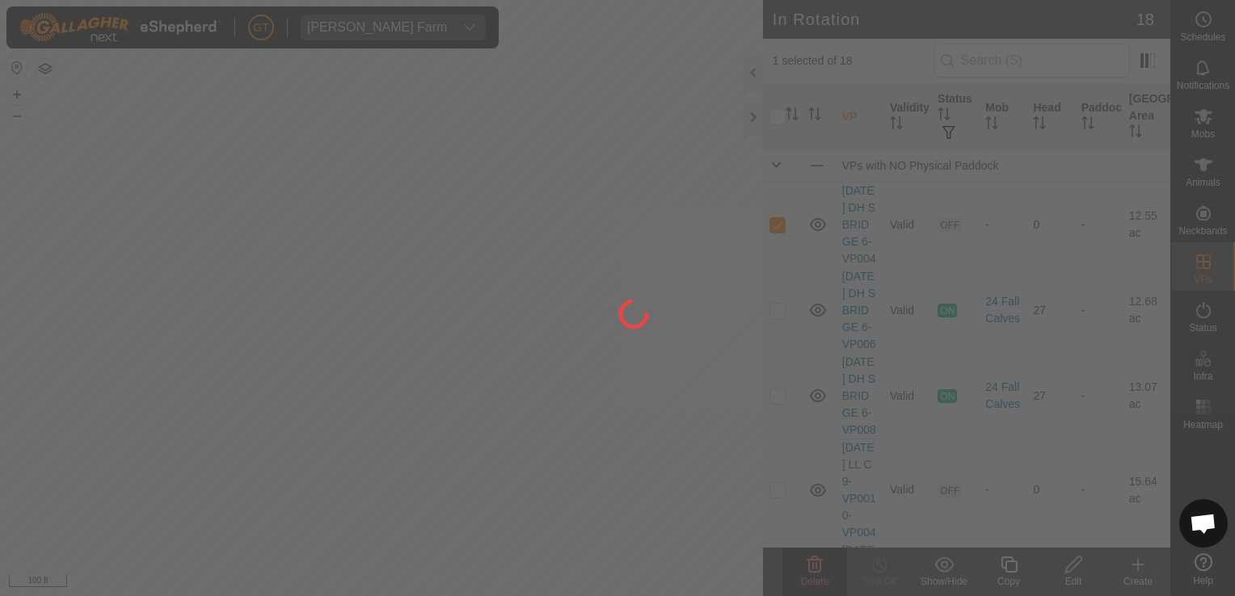
checkbox input "false"
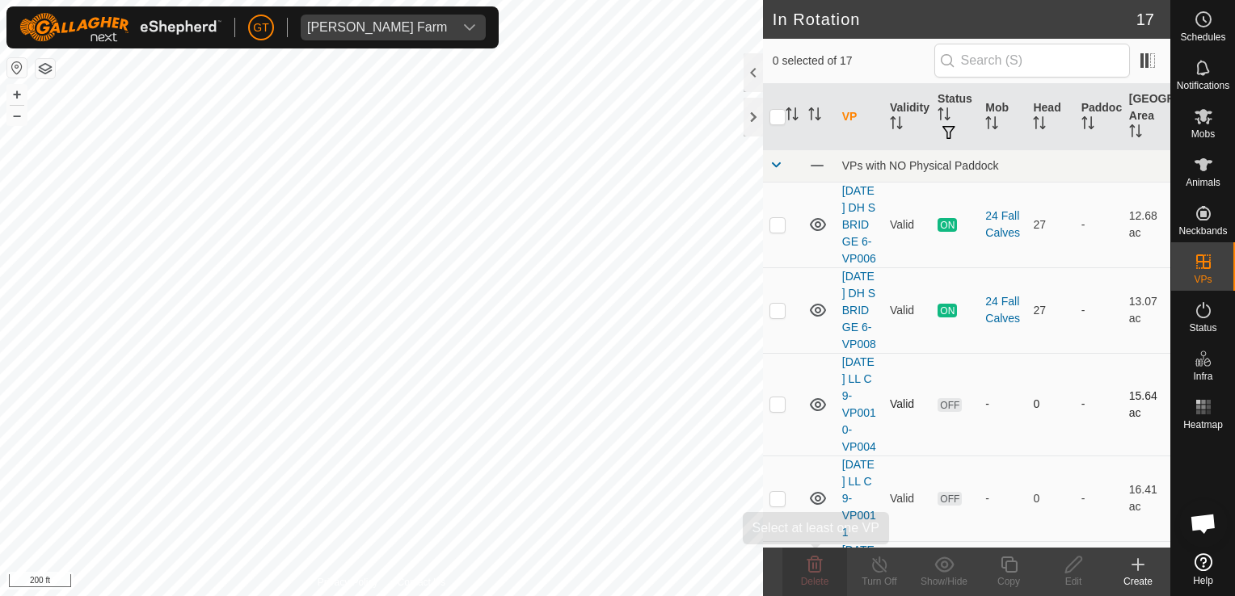
click at [823, 563] on div "In Rotation 17 0 selected of 17 VP Validity Status Mob Head Paddock Grazing Are…" at bounding box center [585, 298] width 1170 height 596
checkbox input "true"
click at [1004, 557] on icon at bounding box center [1009, 564] width 20 height 19
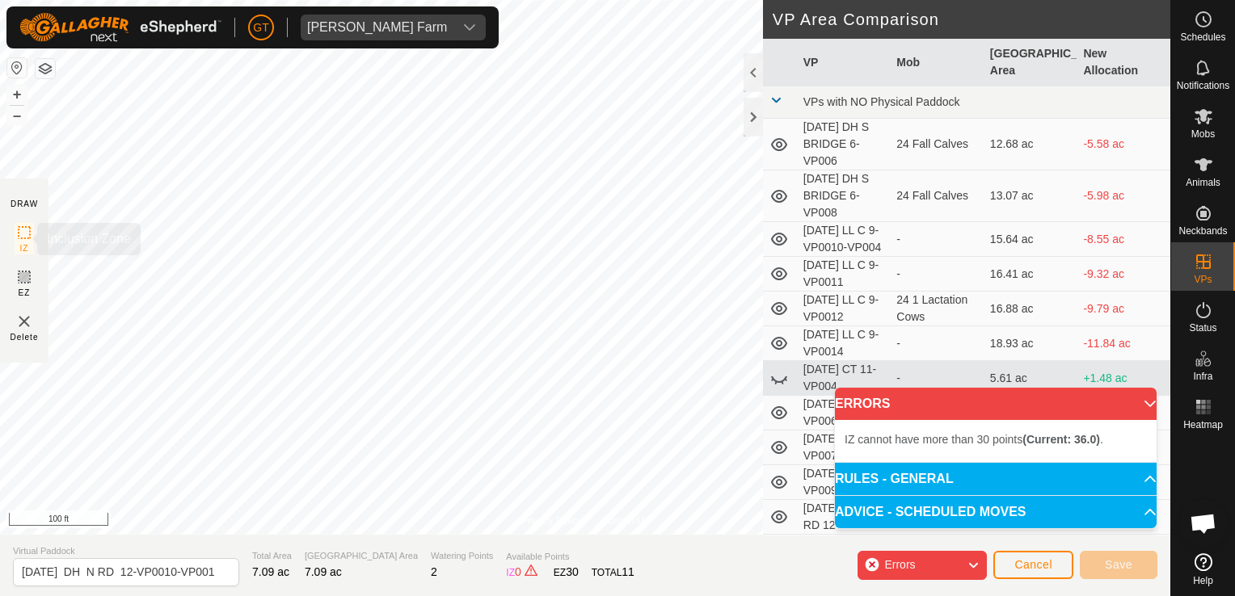
click at [1, 227] on div "Privacy Policy Contact Us Type: Inclusion Zone undefined Animal + – ⇧ i 100 ft …" at bounding box center [585, 298] width 1170 height 596
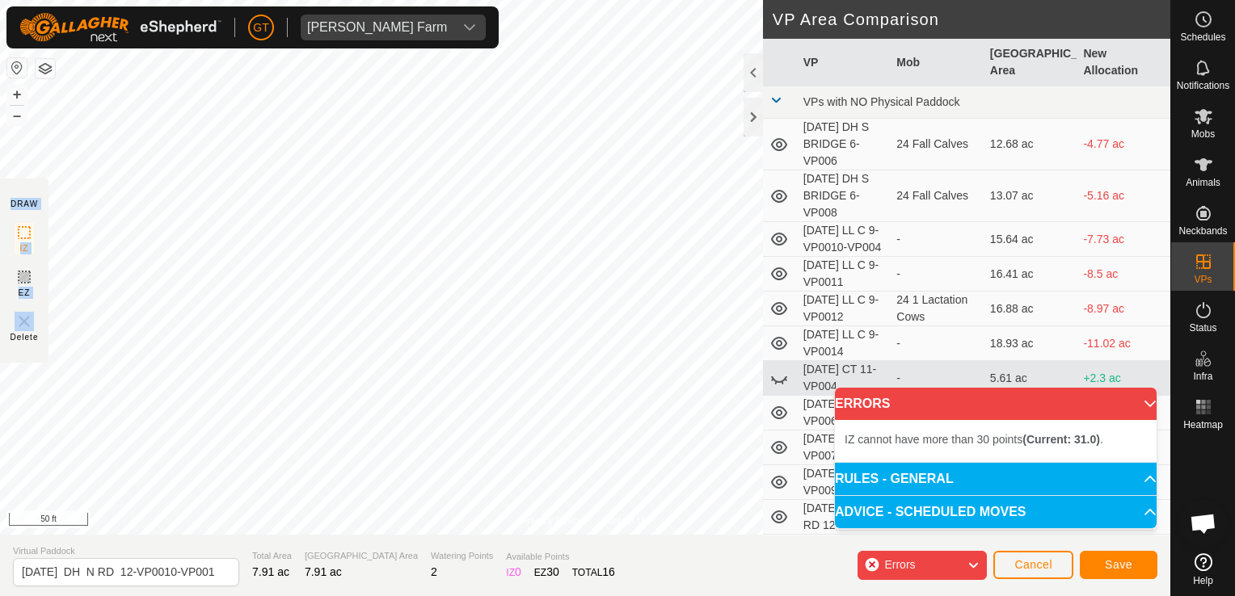
click at [478, 45] on div "Privacy Policy Contact Us Type: Inclusion Zone undefined Animal + – ⇧ i 50 ft D…" at bounding box center [585, 298] width 1170 height 596
drag, startPoint x: 13, startPoint y: 303, endPoint x: 899, endPoint y: 208, distance: 890.8
click at [899, 208] on div "Privacy Policy Contact Us Type: Inclusion Zone undefined Animal + – ⇧ i 100 ft …" at bounding box center [585, 298] width 1170 height 596
click at [0, 224] on html "[PERSON_NAME] Farm Schedules Notifications Mobs Animals Neckbands VPs Status In…" at bounding box center [617, 298] width 1235 height 596
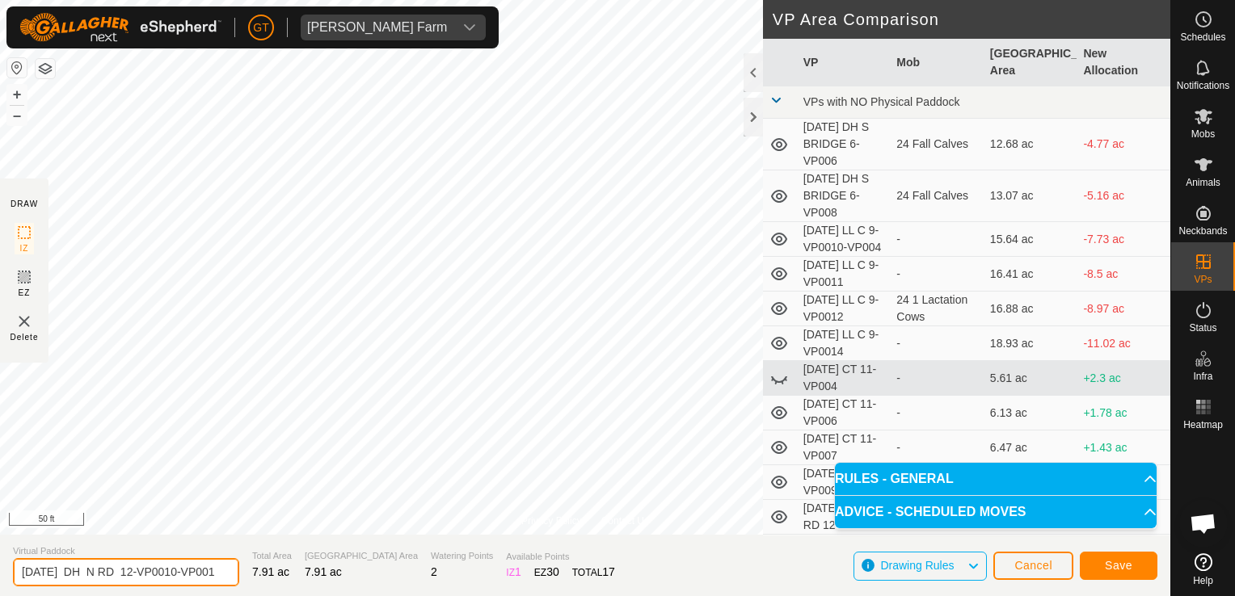
click at [217, 570] on input "[DATE] DH N RD 12-VP0010-VP001" at bounding box center [126, 572] width 226 height 28
click at [216, 575] on input "[DATE] DH N RD 12-VP0010-01" at bounding box center [126, 572] width 226 height 28
type input "[DATE] DH N RD 1"
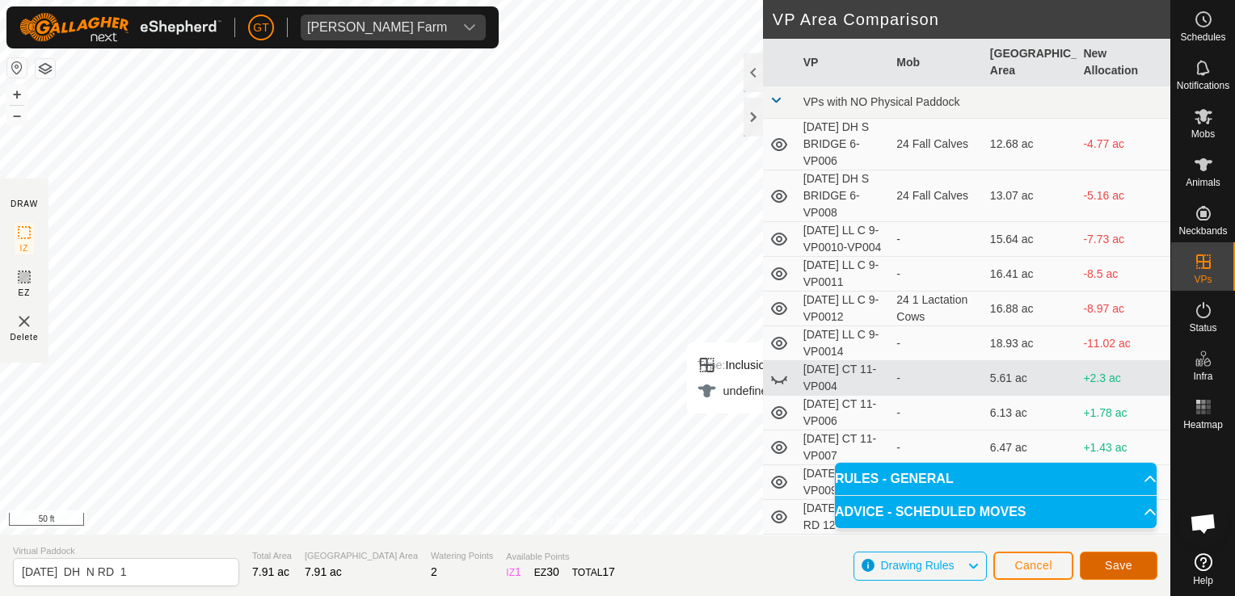
click at [1131, 566] on button "Save" at bounding box center [1119, 566] width 78 height 28
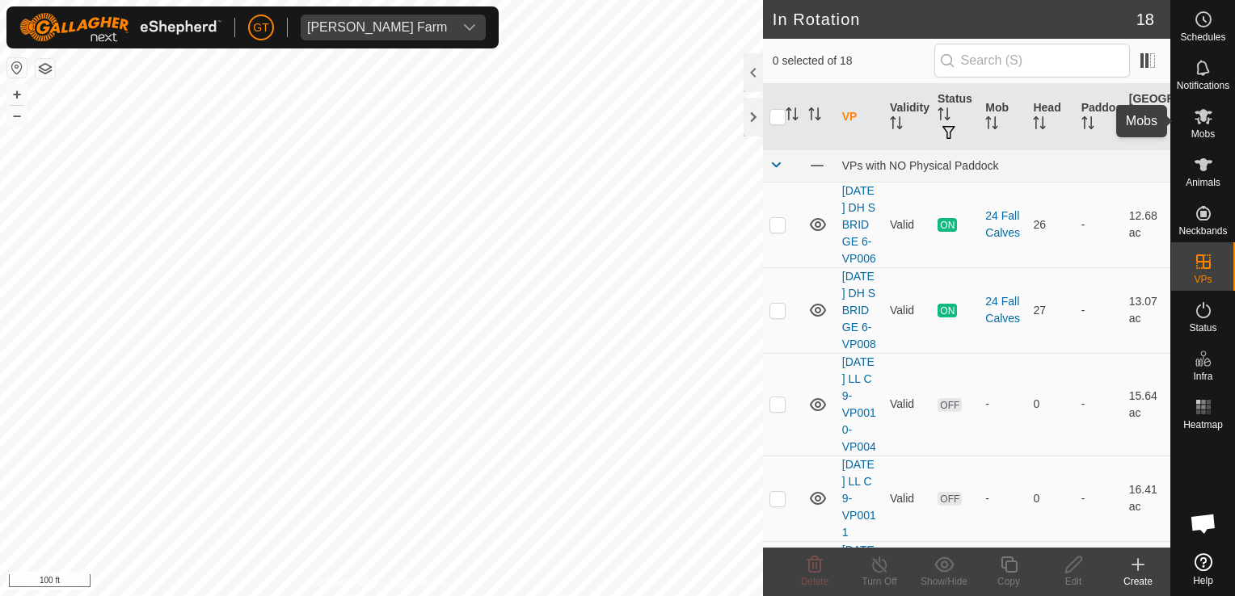
click at [1202, 120] on icon at bounding box center [1203, 116] width 18 height 15
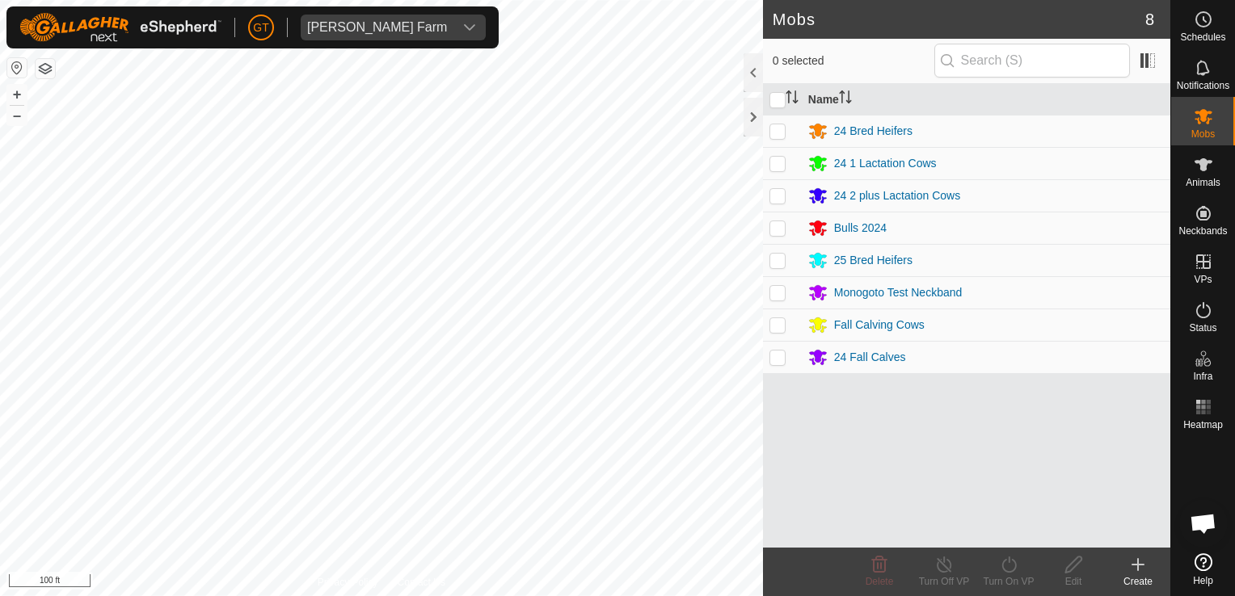
click at [779, 331] on td at bounding box center [782, 325] width 39 height 32
checkbox input "true"
click at [520, 596] on html "[PERSON_NAME] Farm Schedules Notifications Mobs Animals Neckbands VPs Status In…" at bounding box center [617, 298] width 1235 height 596
click at [335, 596] on html "[PERSON_NAME] Farm Schedules Notifications Mobs Animals Neckbands VPs Status In…" at bounding box center [617, 298] width 1235 height 596
click at [219, 596] on html "[PERSON_NAME] Farm Schedules Notifications Mobs Animals Neckbands VPs Status In…" at bounding box center [617, 298] width 1235 height 596
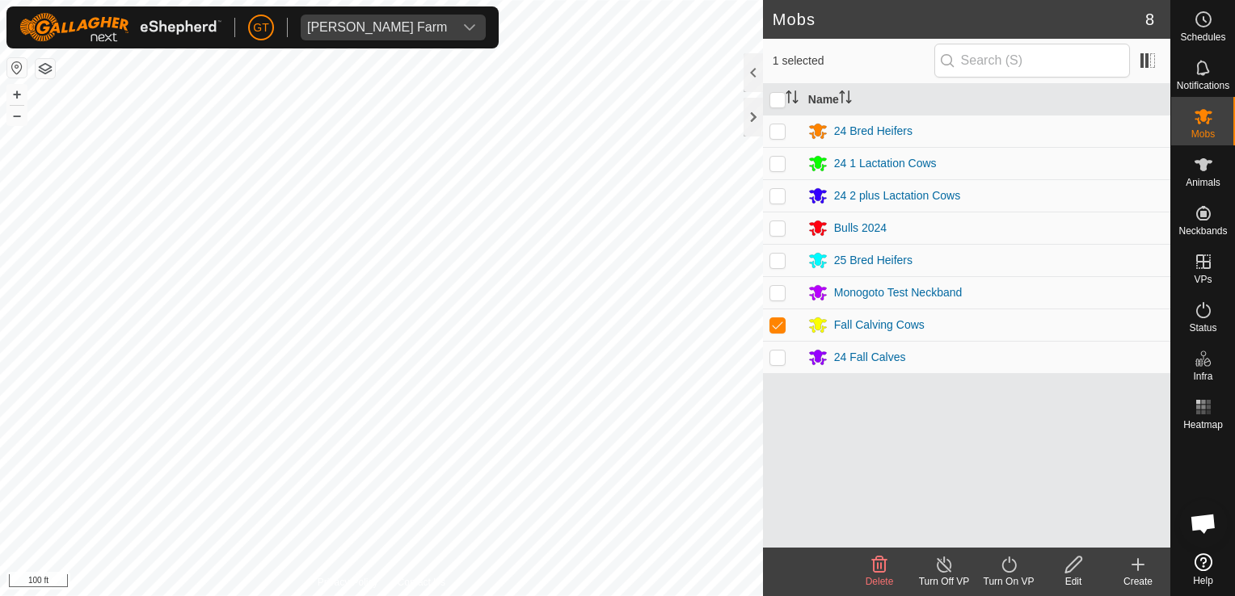
click at [801, 160] on div "Mobs 8 1 selected Name 24 Bred Heifers 24 1 Lactation Cows 24 2 plus Lactation …" at bounding box center [585, 298] width 1170 height 596
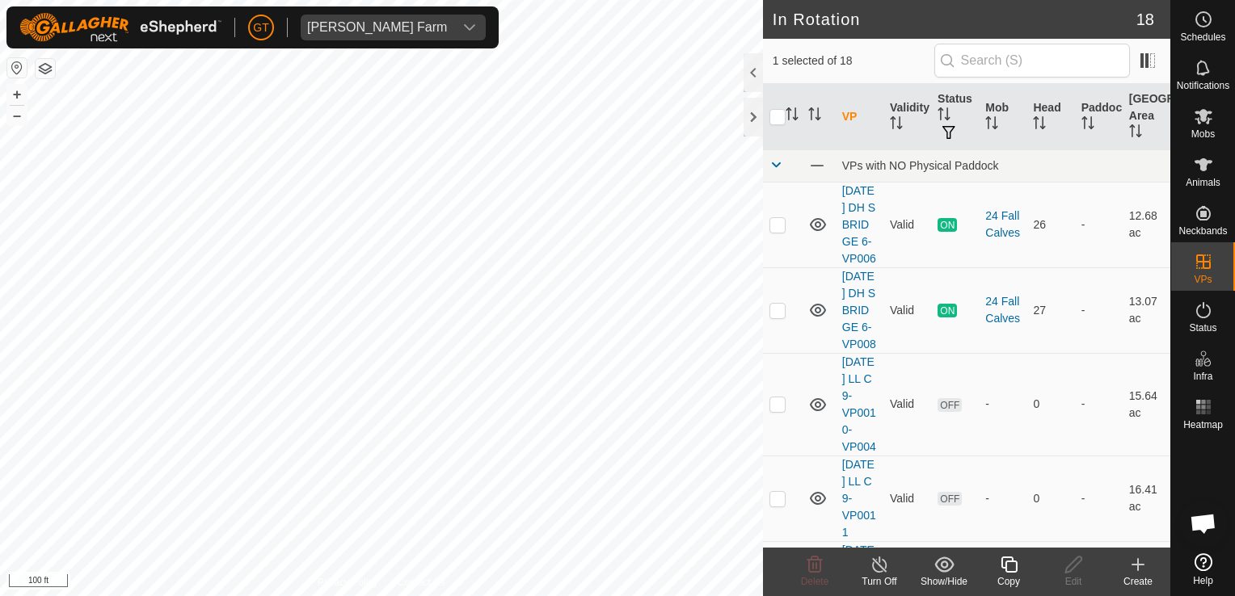
click at [1015, 556] on icon at bounding box center [1009, 564] width 20 height 19
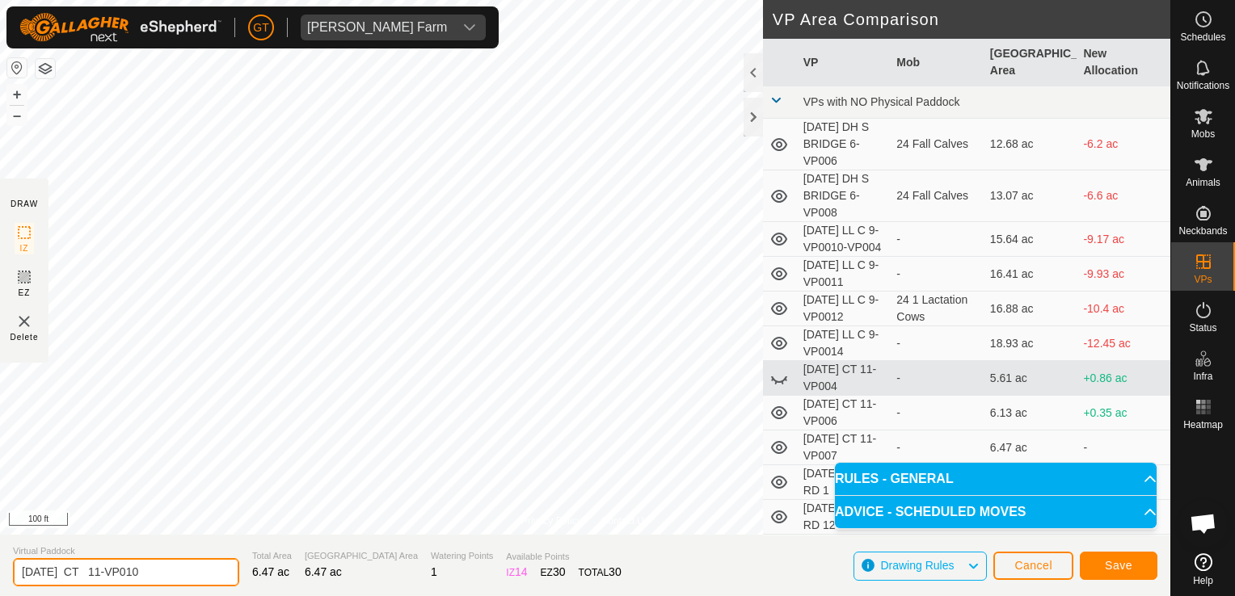
drag, startPoint x: 189, startPoint y: 572, endPoint x: 198, endPoint y: 570, distance: 9.0
click at [195, 571] on input "[DATE] CT 11-VP010" at bounding box center [126, 572] width 226 height 28
type input "[DATE] CT 11-VP011"
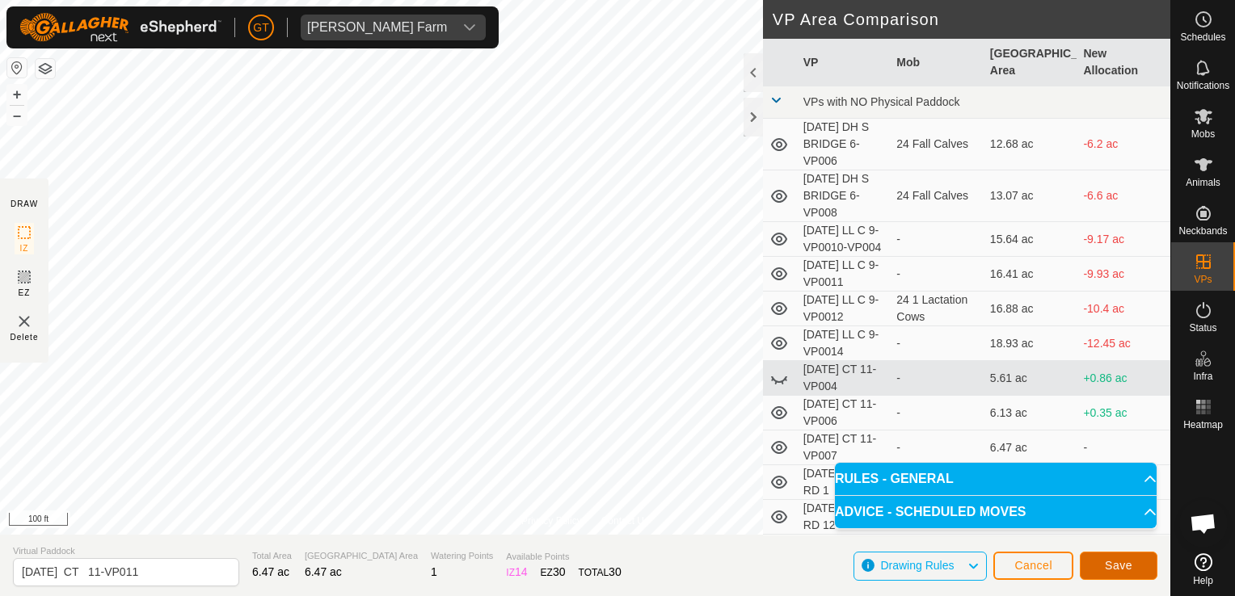
click at [1128, 572] on span "Save" at bounding box center [1118, 565] width 27 height 13
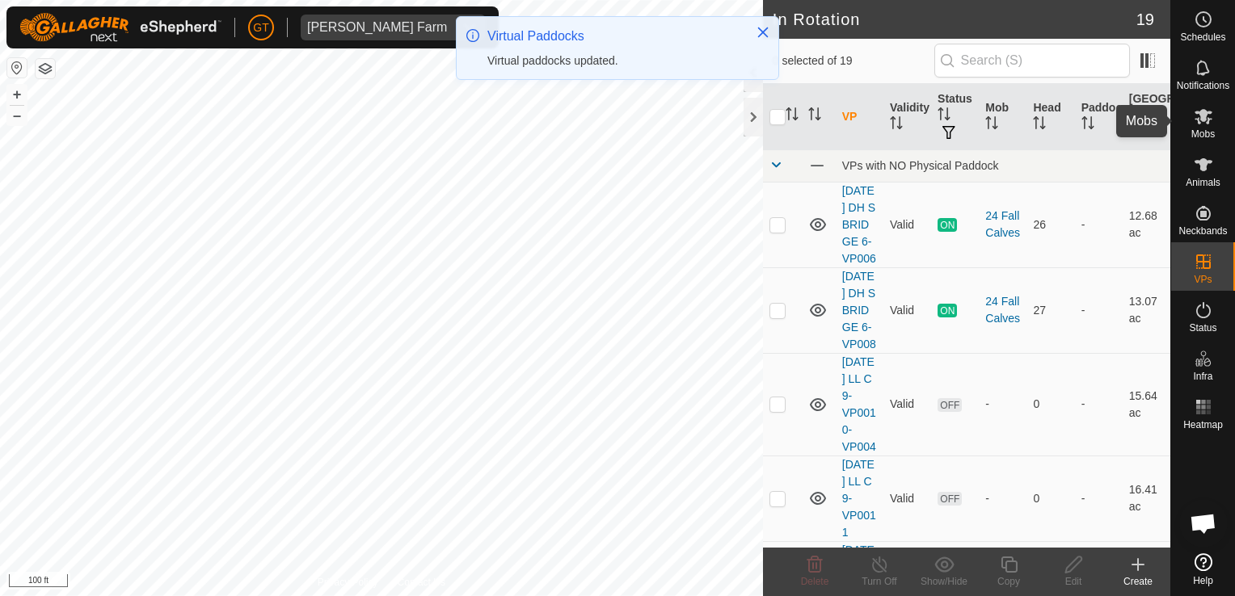
click at [1194, 108] on icon at bounding box center [1203, 116] width 19 height 19
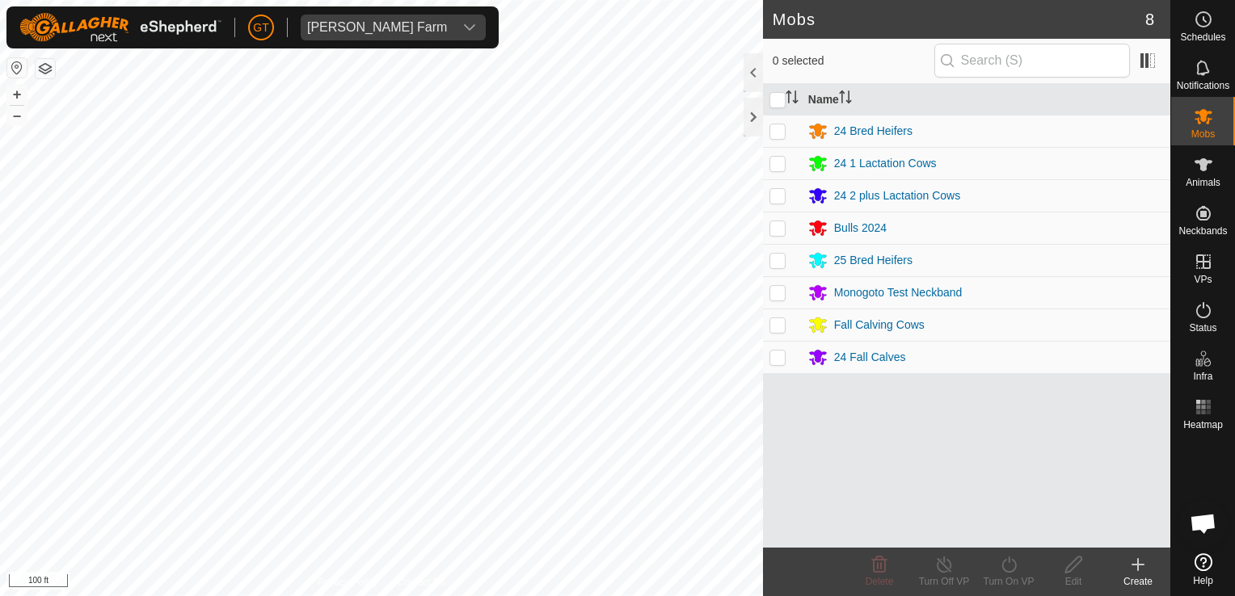
click at [776, 265] on p-checkbox at bounding box center [777, 260] width 16 height 13
checkbox input "true"
click at [1004, 563] on icon at bounding box center [1009, 564] width 20 height 19
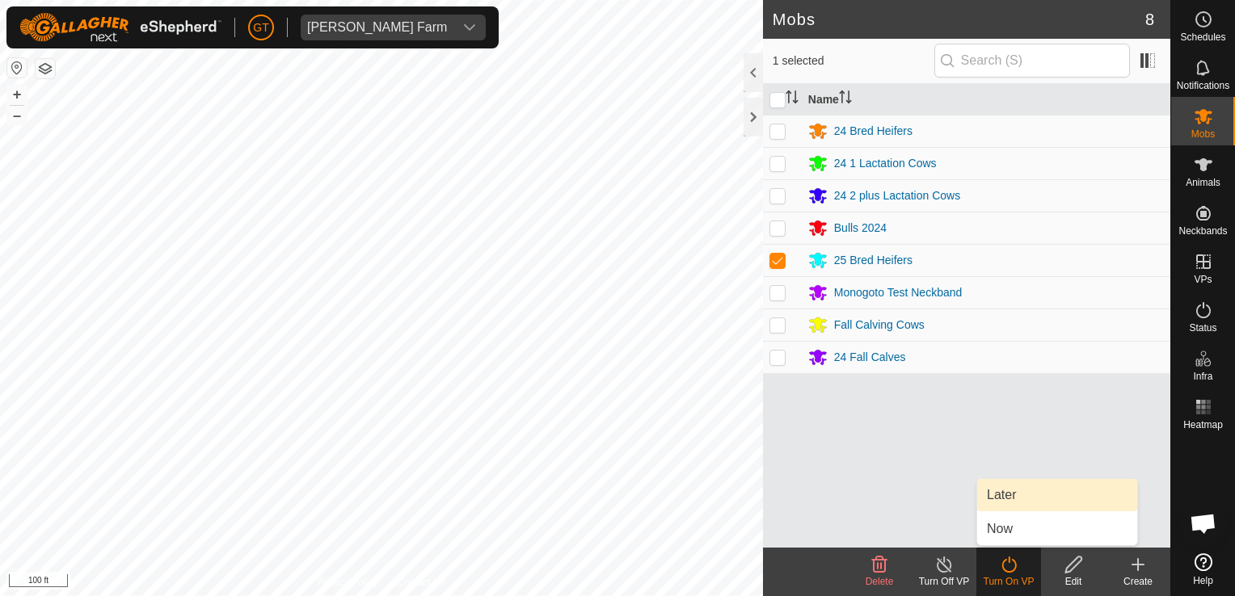
click at [1008, 490] on link "Later" at bounding box center [1057, 495] width 160 height 32
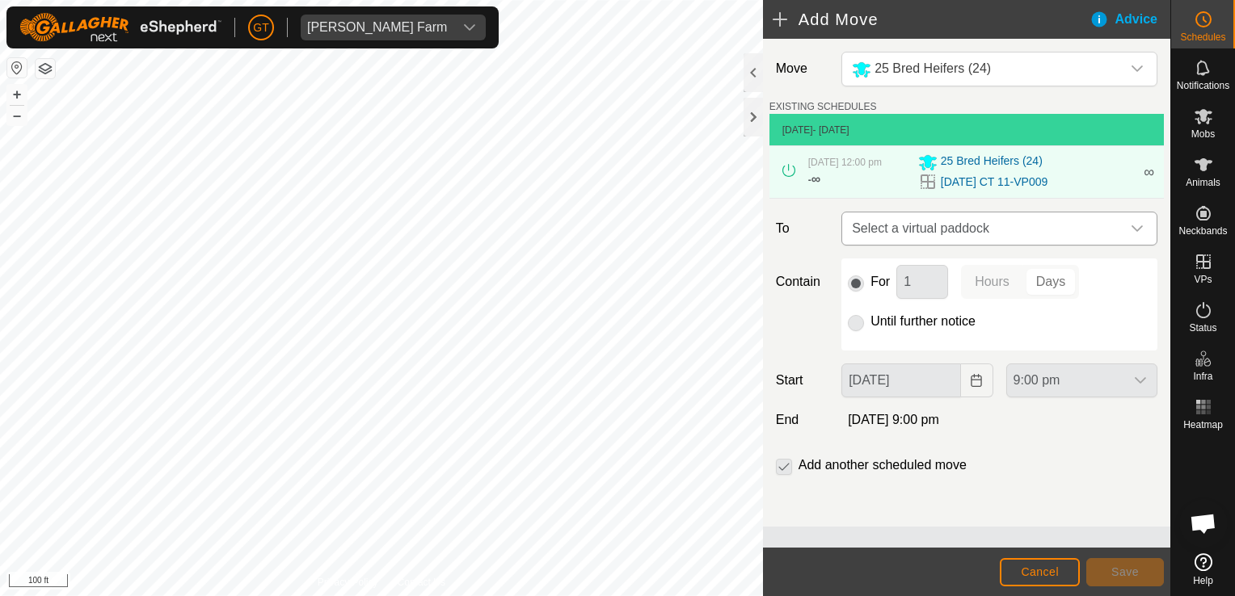
click at [1138, 226] on icon "dropdown trigger" at bounding box center [1136, 228] width 13 height 13
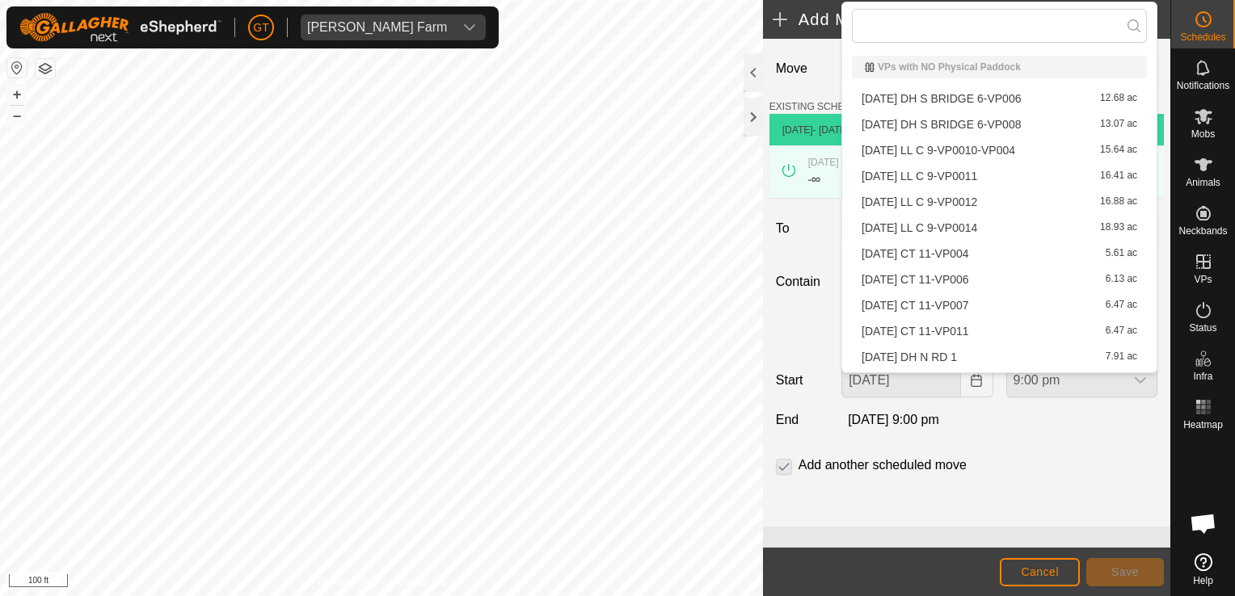
click at [1010, 335] on li "[DATE] CT 11-VP011 6.47 ac" at bounding box center [999, 331] width 295 height 24
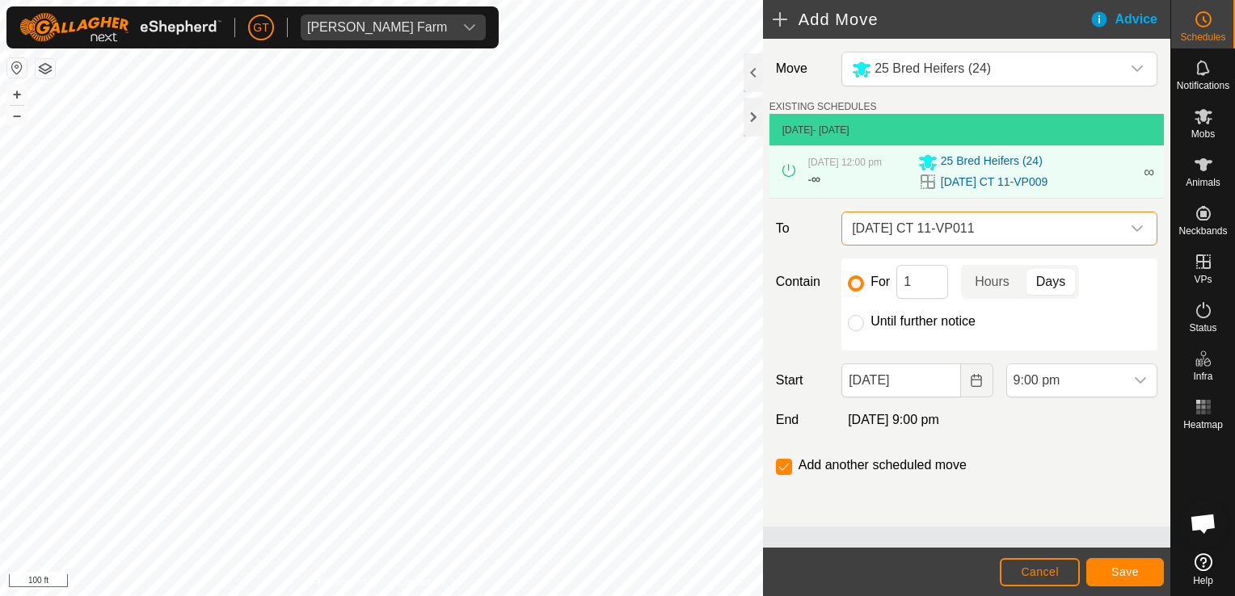
drag, startPoint x: 855, startPoint y: 324, endPoint x: 863, endPoint y: 323, distance: 8.1
click at [862, 323] on input "Until further notice" at bounding box center [856, 323] width 16 height 16
radio input "true"
checkbox input "false"
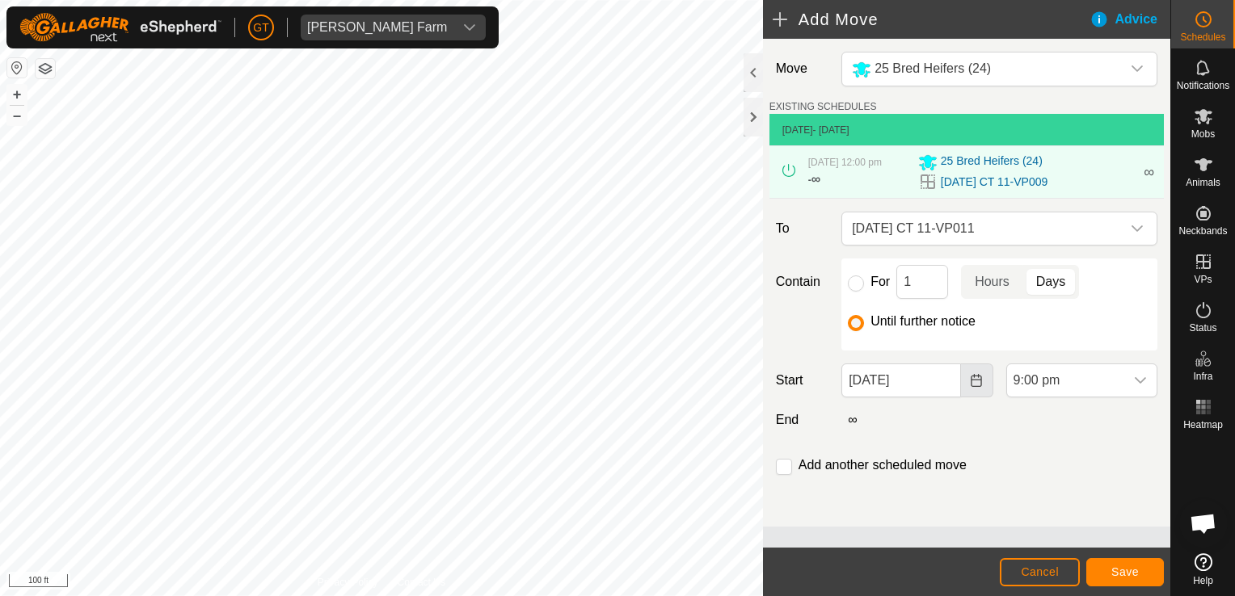
click at [975, 385] on icon "Choose Date" at bounding box center [975, 380] width 11 height 13
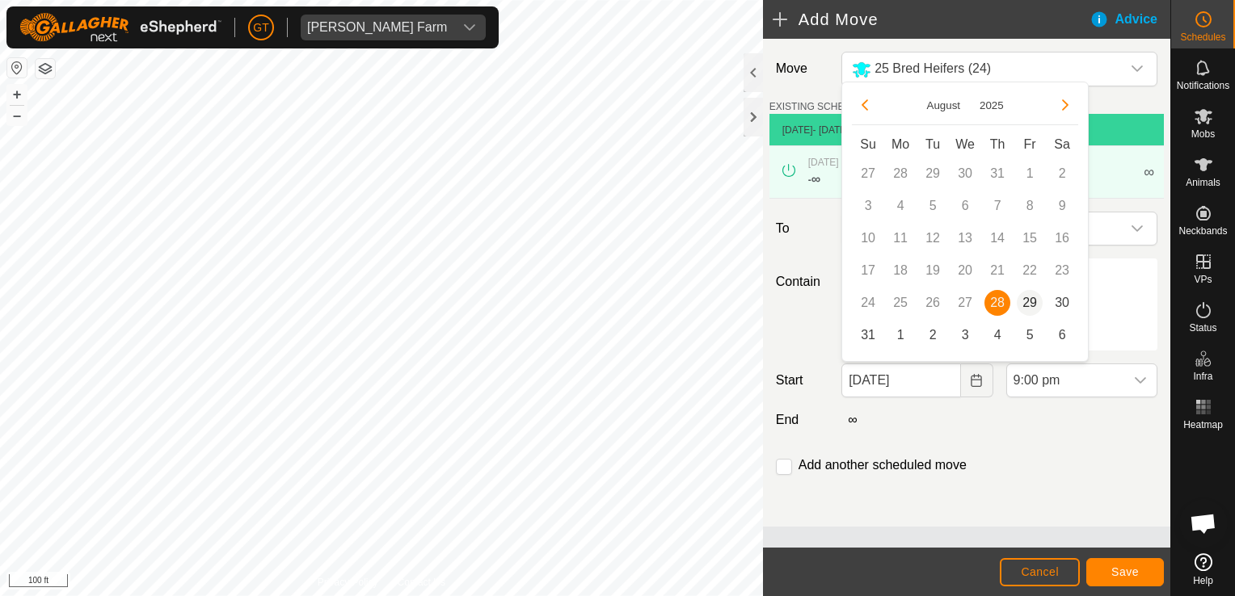
click at [1028, 305] on span "29" at bounding box center [1030, 303] width 26 height 26
type input "[DATE]"
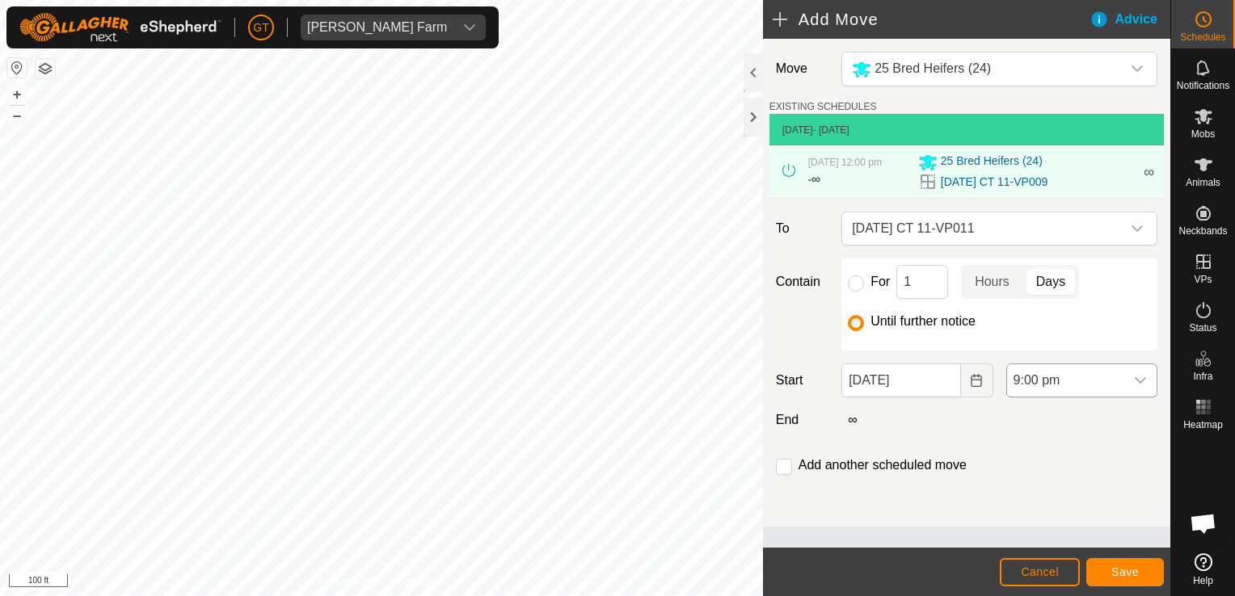
click at [1140, 377] on icon "dropdown trigger" at bounding box center [1140, 380] width 13 height 13
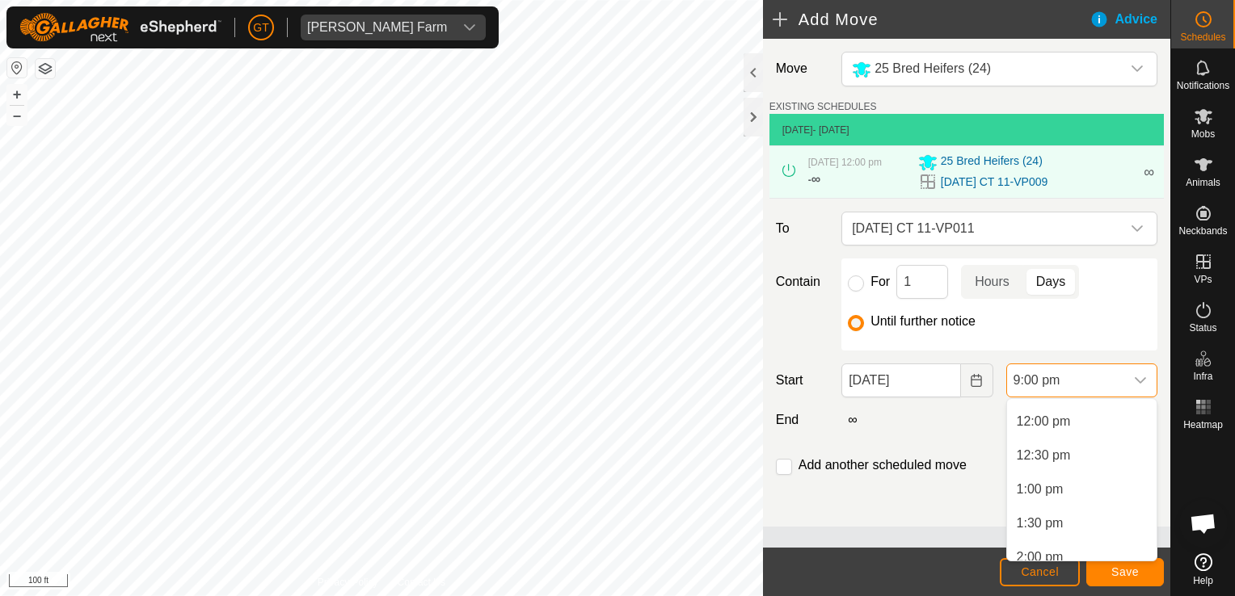
scroll to position [805, 0]
click at [1084, 432] on li "12:00 pm" at bounding box center [1081, 425] width 149 height 32
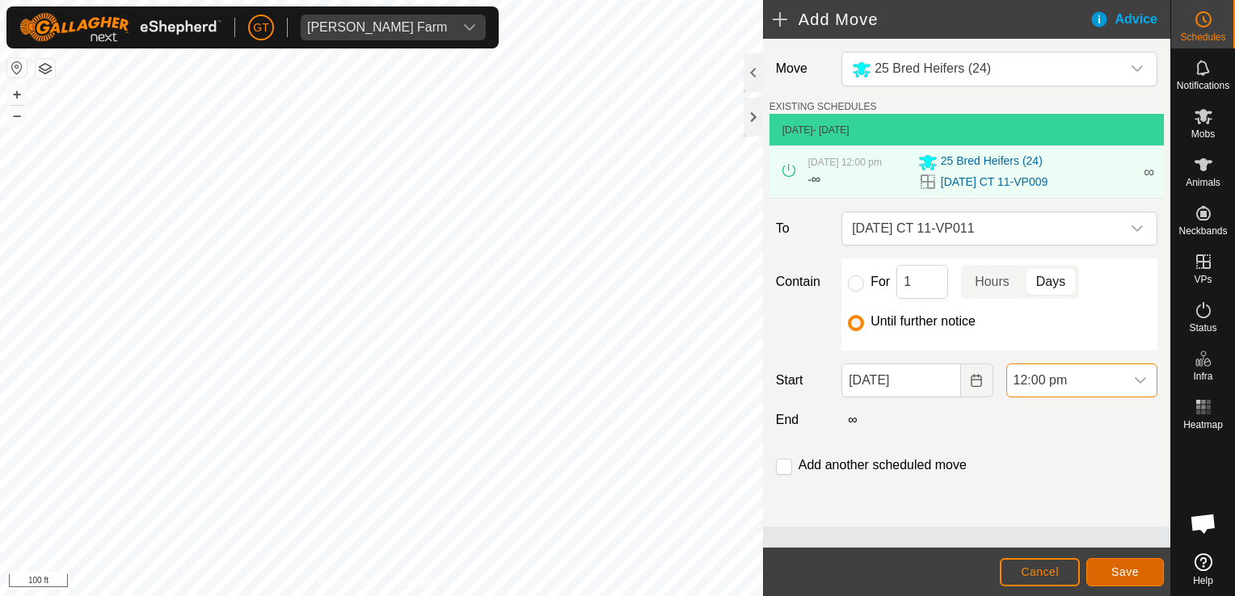
click at [1133, 577] on span "Save" at bounding box center [1124, 572] width 27 height 13
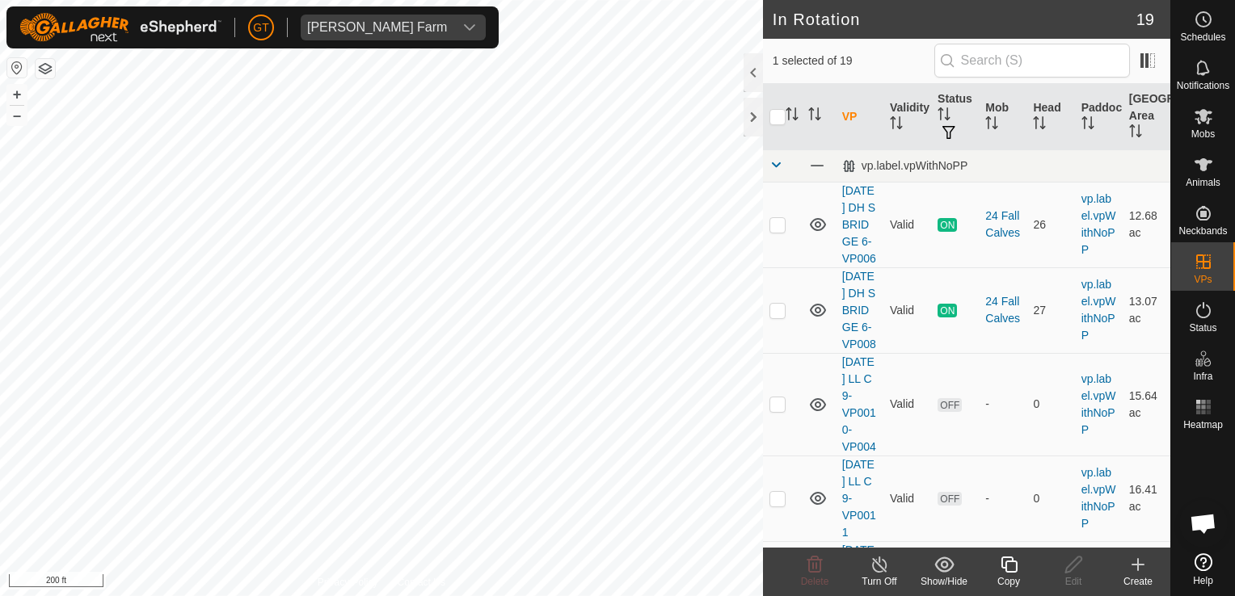
checkbox input "true"
checkbox input "false"
click at [816, 563] on icon at bounding box center [814, 565] width 15 height 16
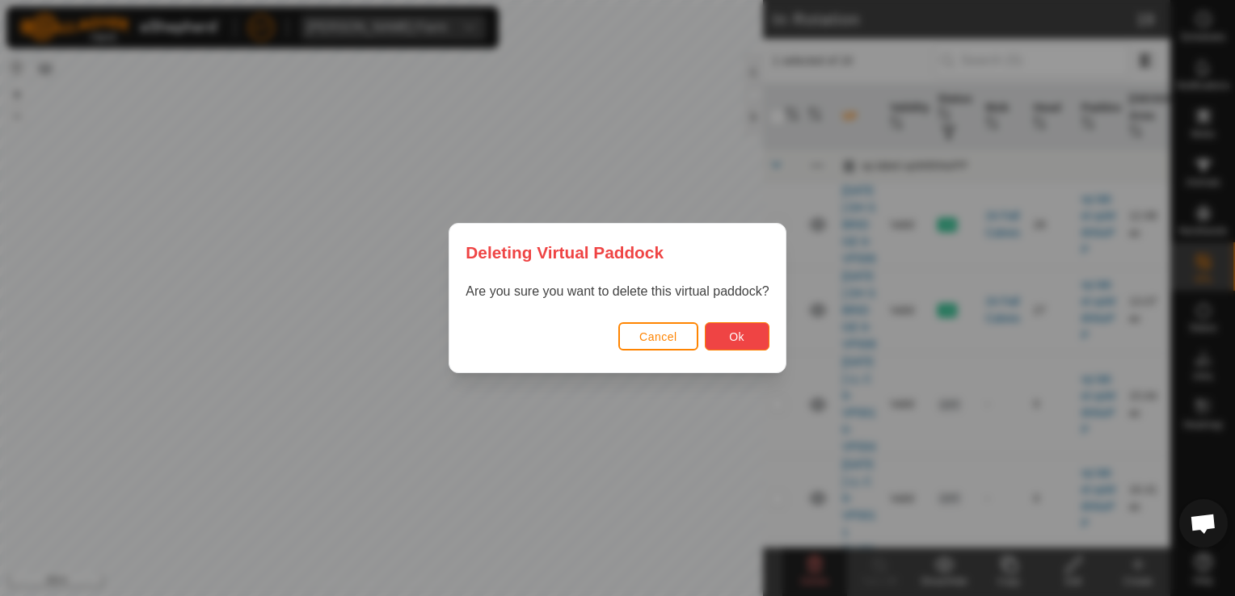
click at [753, 322] on button "Ok" at bounding box center [737, 336] width 65 height 28
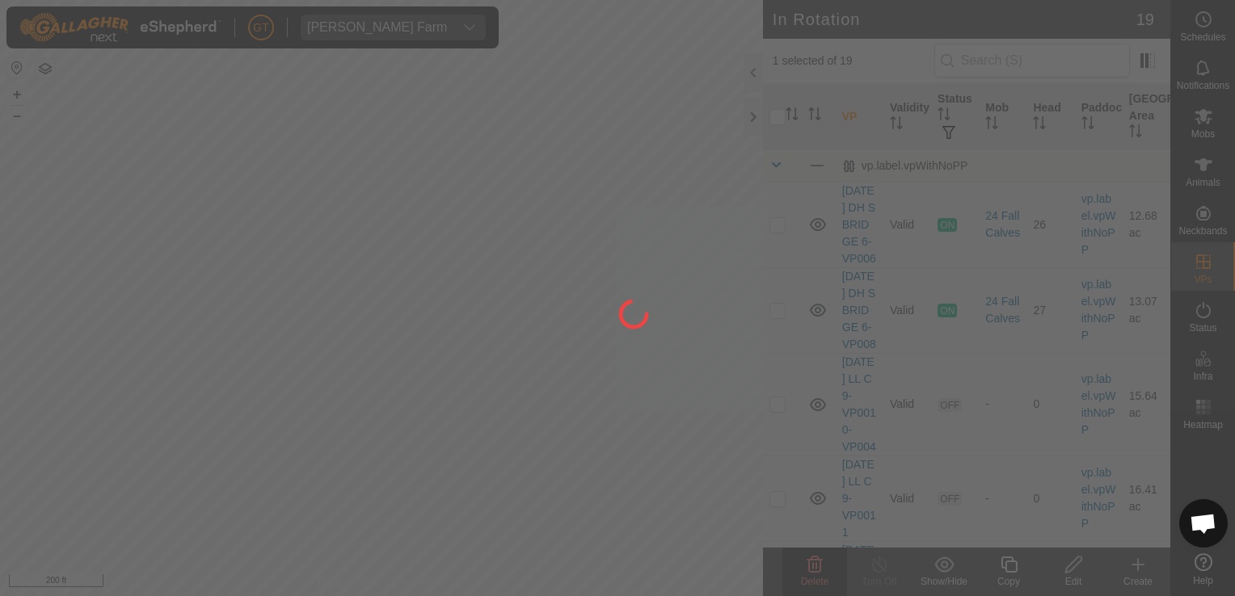
checkbox input "false"
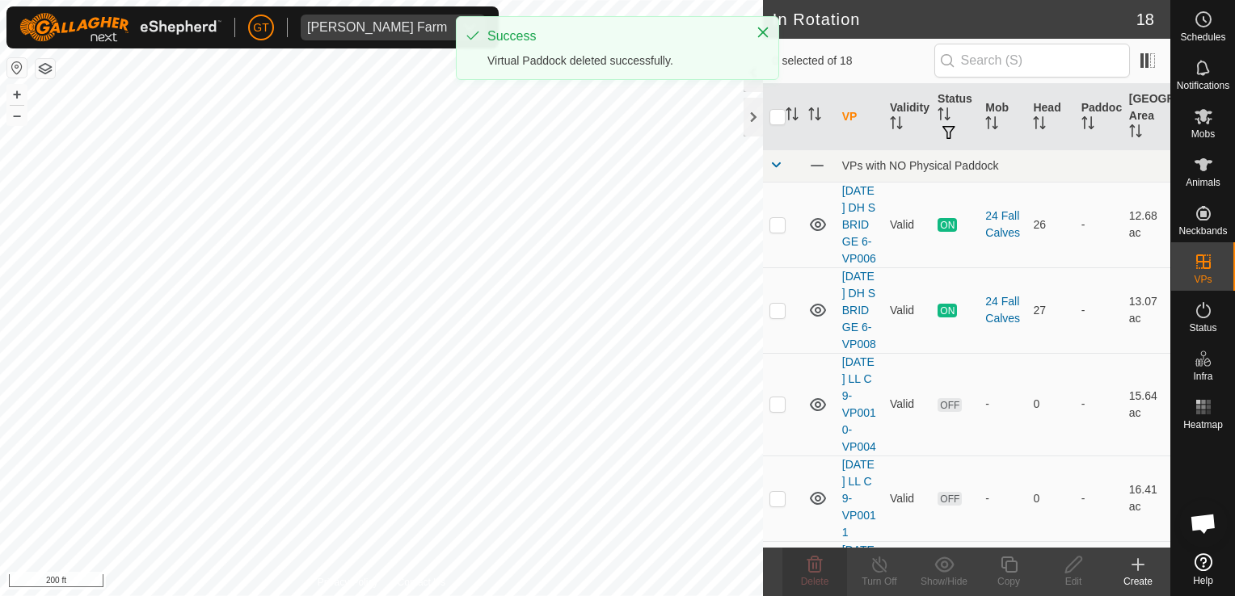
checkbox input "true"
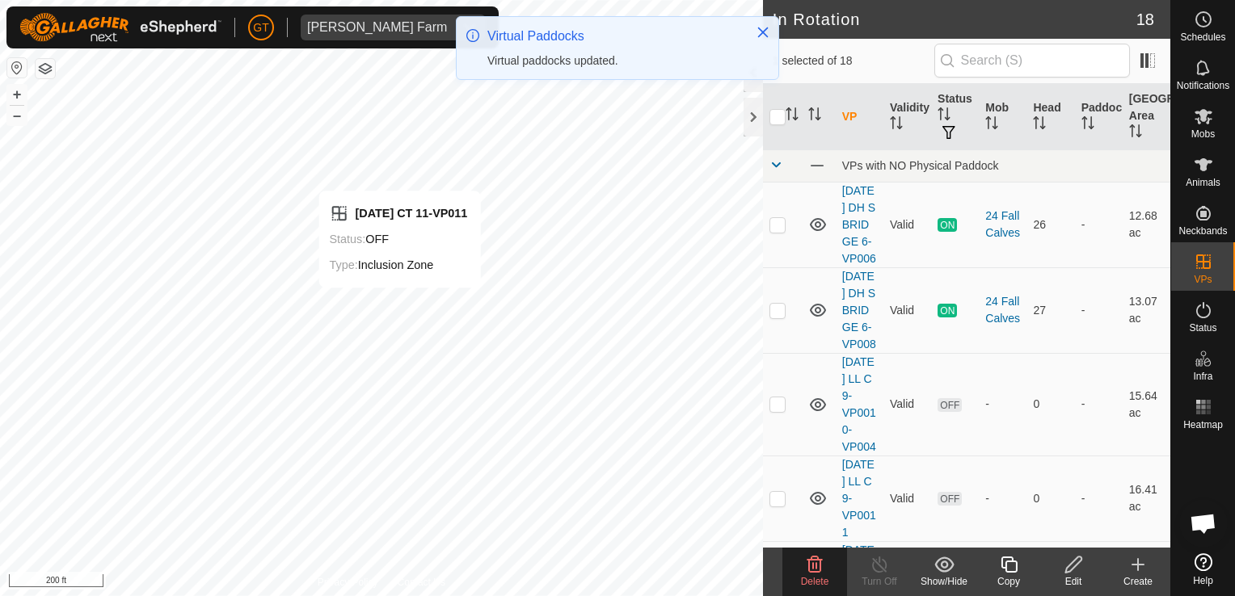
checkbox input "true"
checkbox input "false"
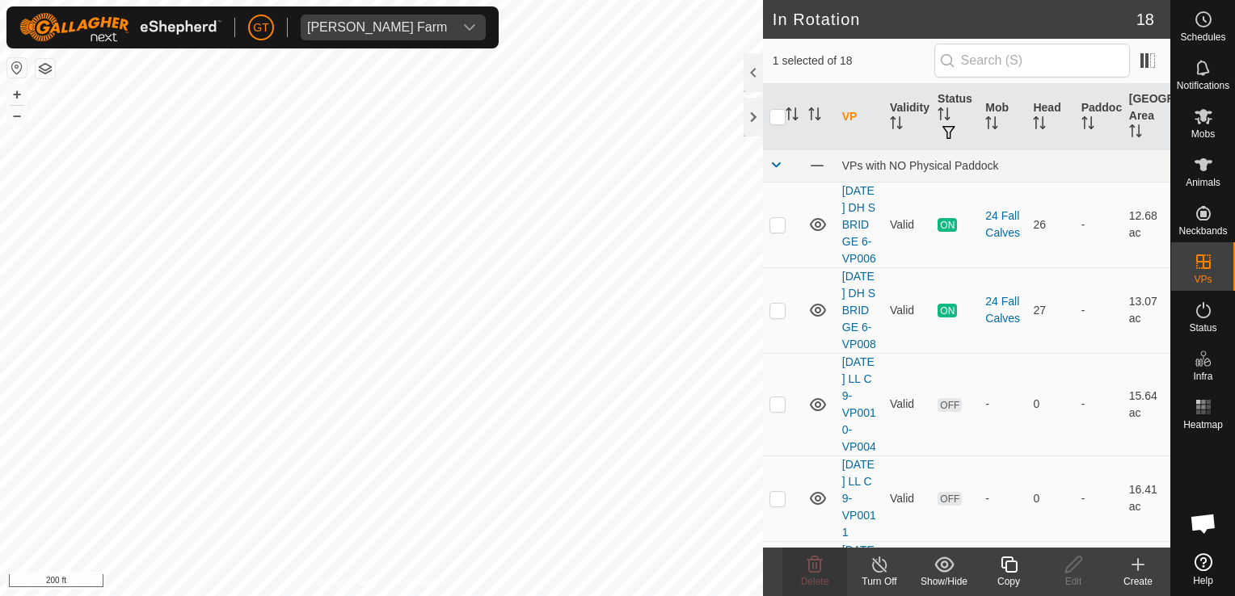
checkbox input "false"
checkbox input "true"
checkbox input "false"
click at [808, 562] on icon at bounding box center [814, 565] width 15 height 16
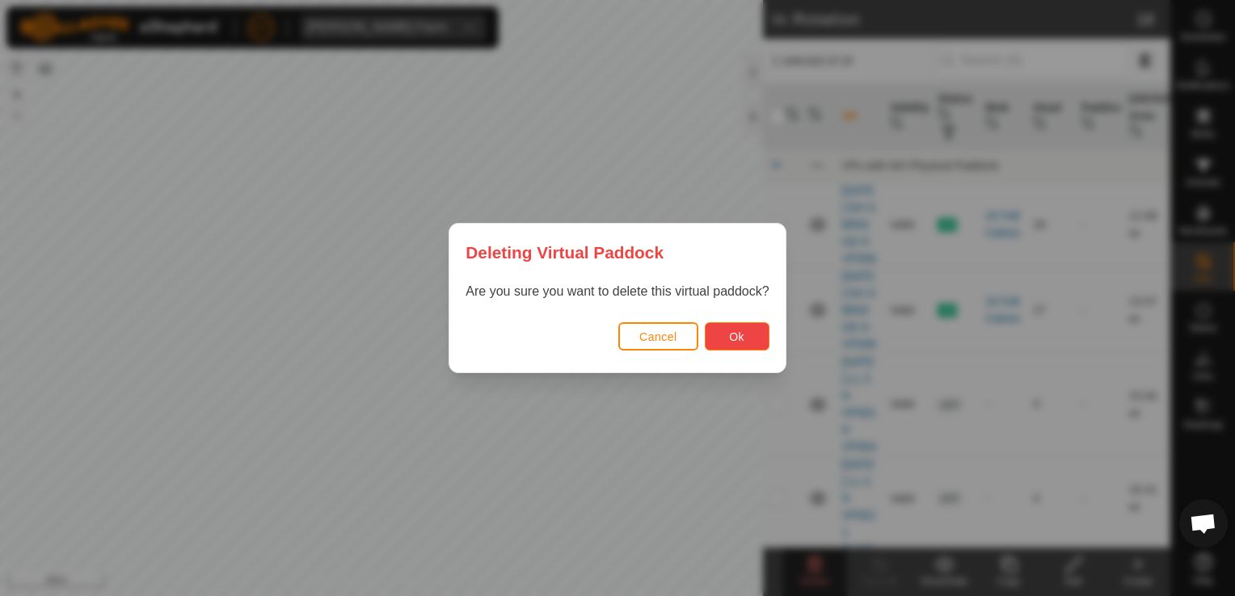
click at [734, 331] on span "Ok" at bounding box center [736, 336] width 15 height 13
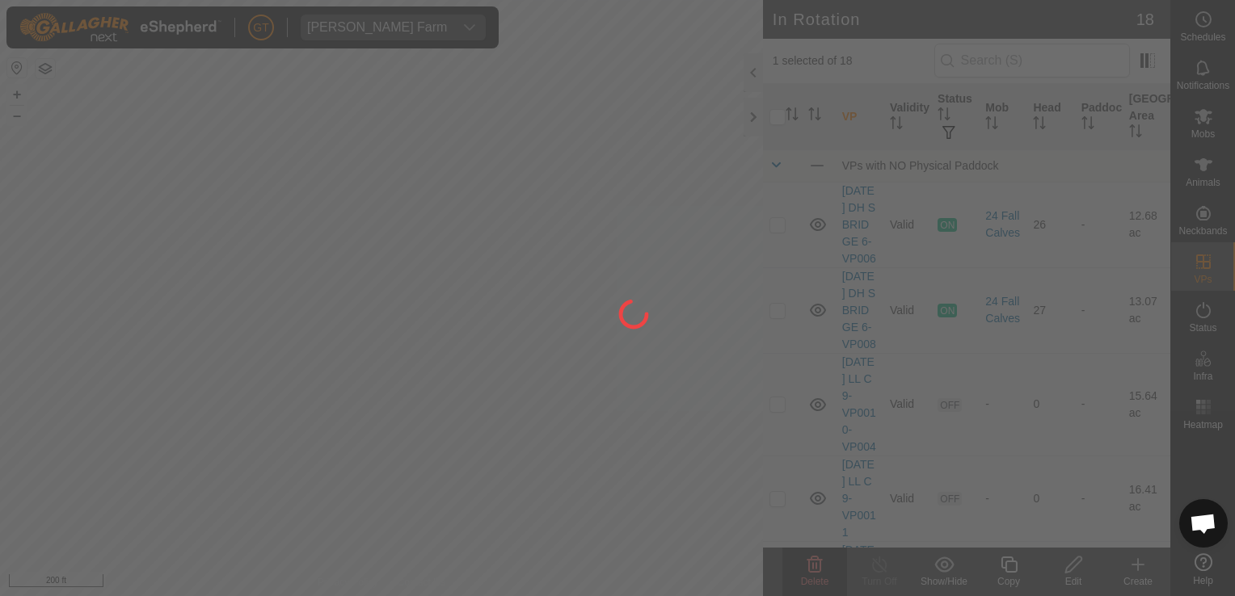
checkbox input "false"
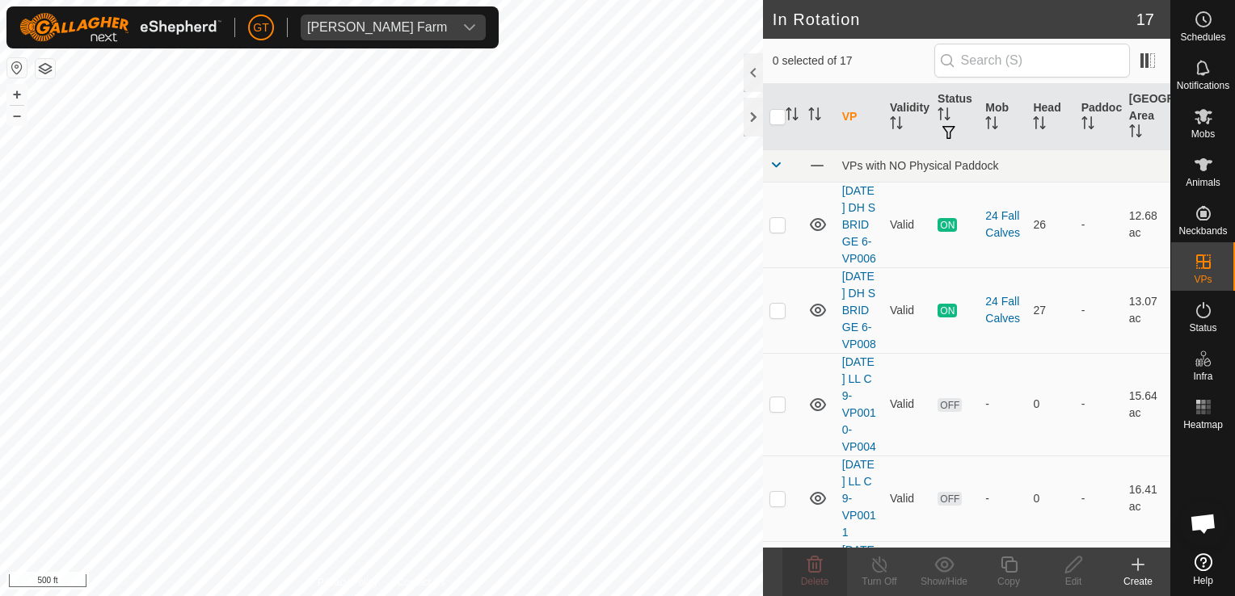
click at [0, 217] on html "[PERSON_NAME] Farm Schedules Notifications Mobs Animals Neckbands VPs Status In…" at bounding box center [617, 298] width 1235 height 596
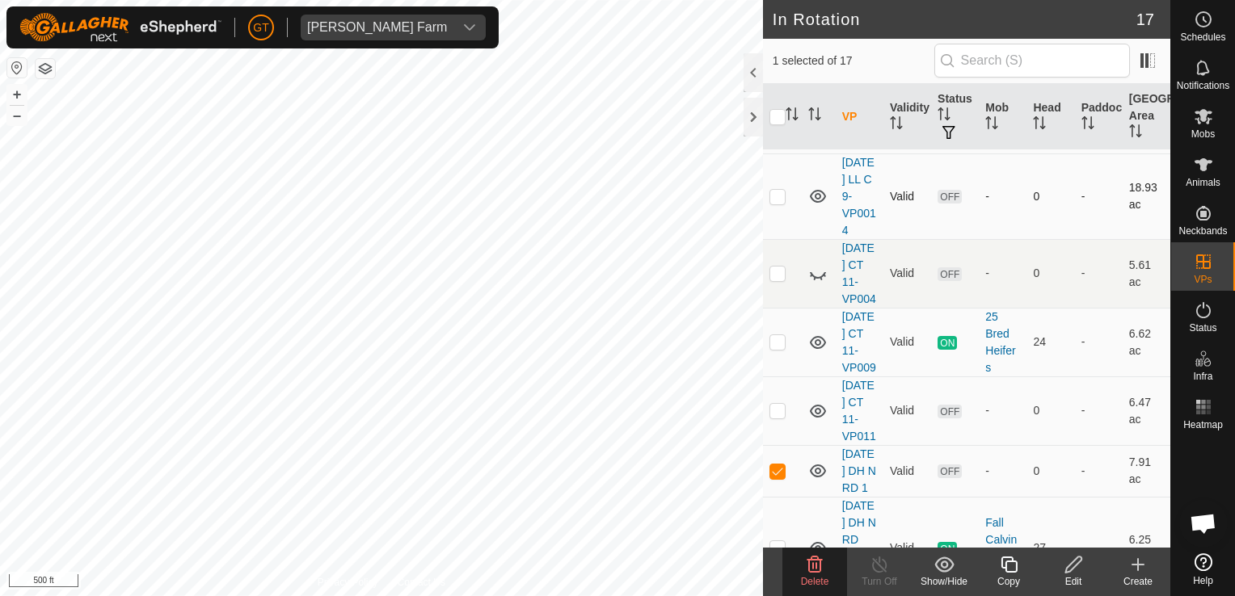
scroll to position [808, 0]
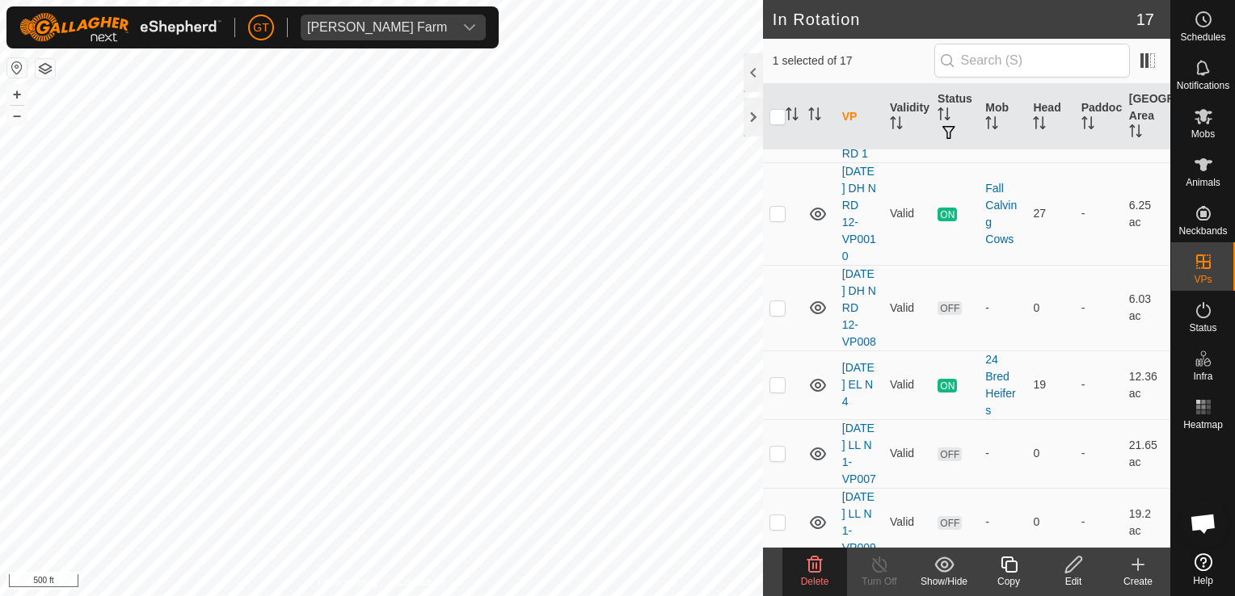
click at [784, 143] on p-checkbox at bounding box center [777, 136] width 16 height 13
checkbox input "false"
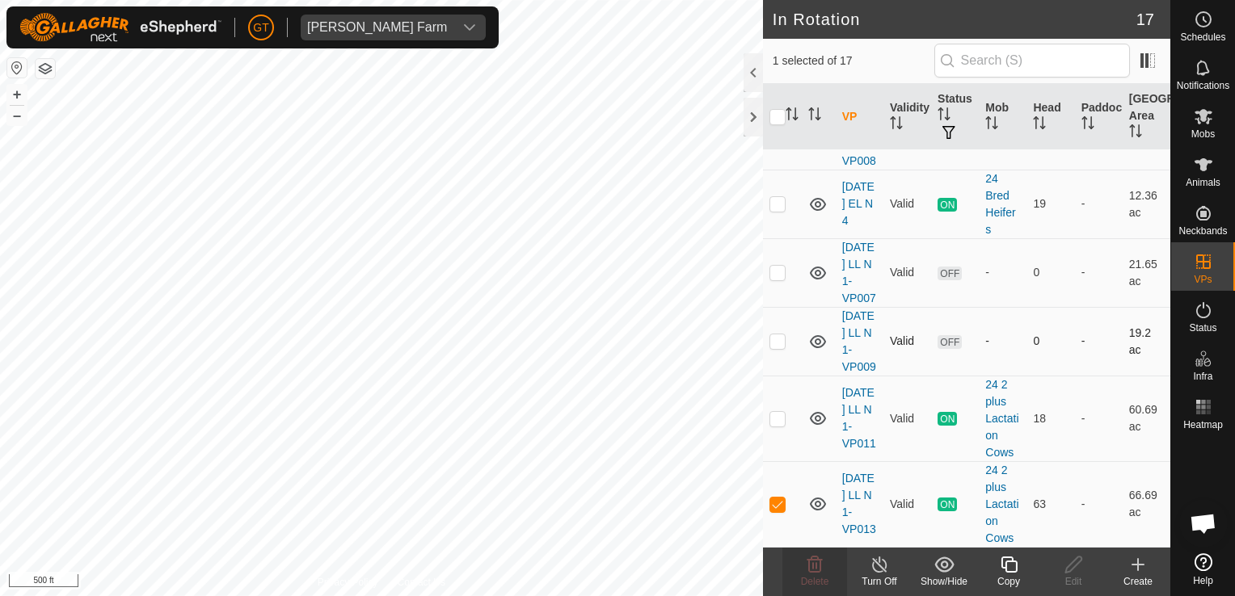
scroll to position [1324, 0]
click at [776, 498] on p-checkbox at bounding box center [777, 504] width 16 height 13
checkbox input "false"
click at [0, 170] on html "[PERSON_NAME] Farm Schedules Notifications Mobs Animals Neckbands VPs Status In…" at bounding box center [617, 298] width 1235 height 596
